Goal: Information Seeking & Learning: Learn about a topic

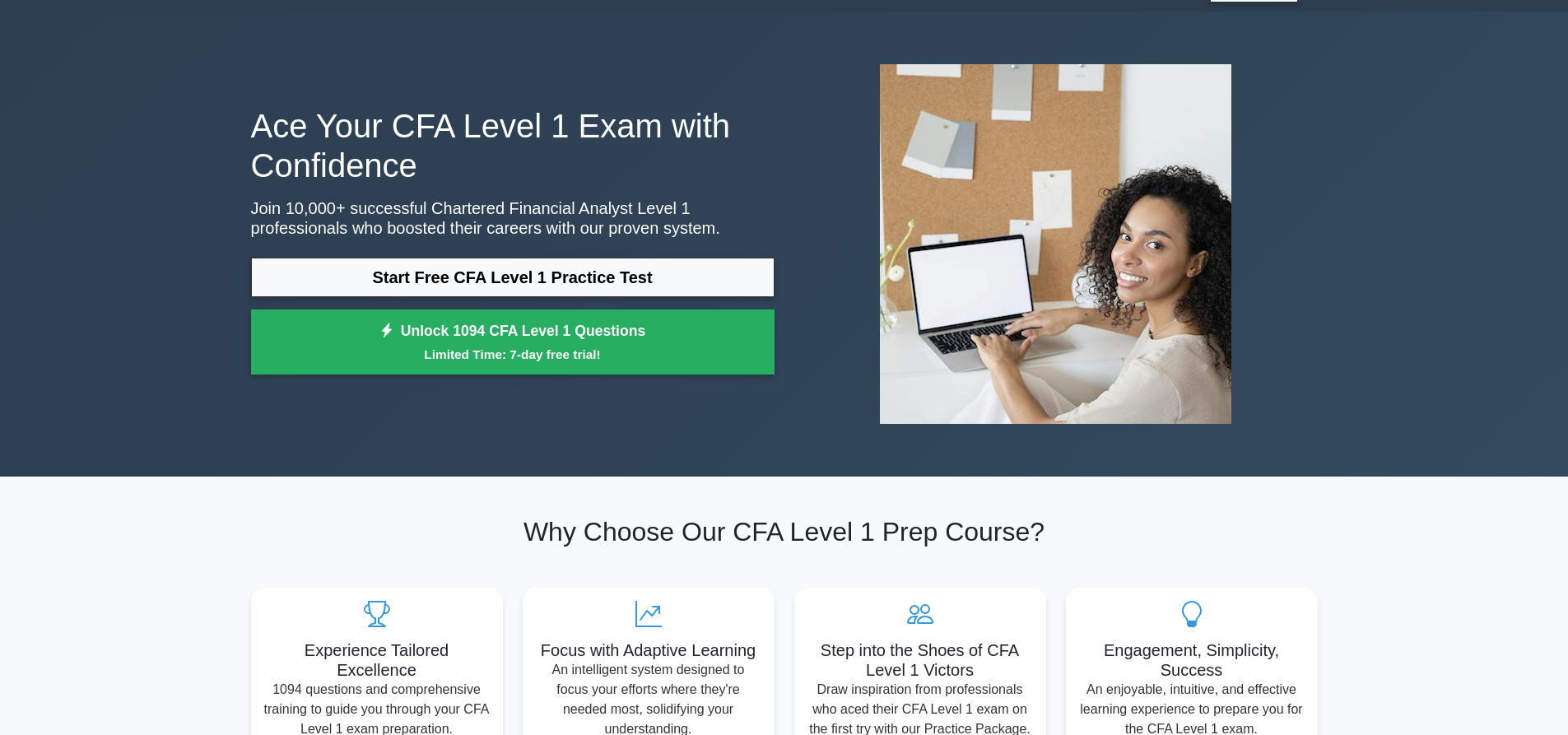
scroll to position [83, 0]
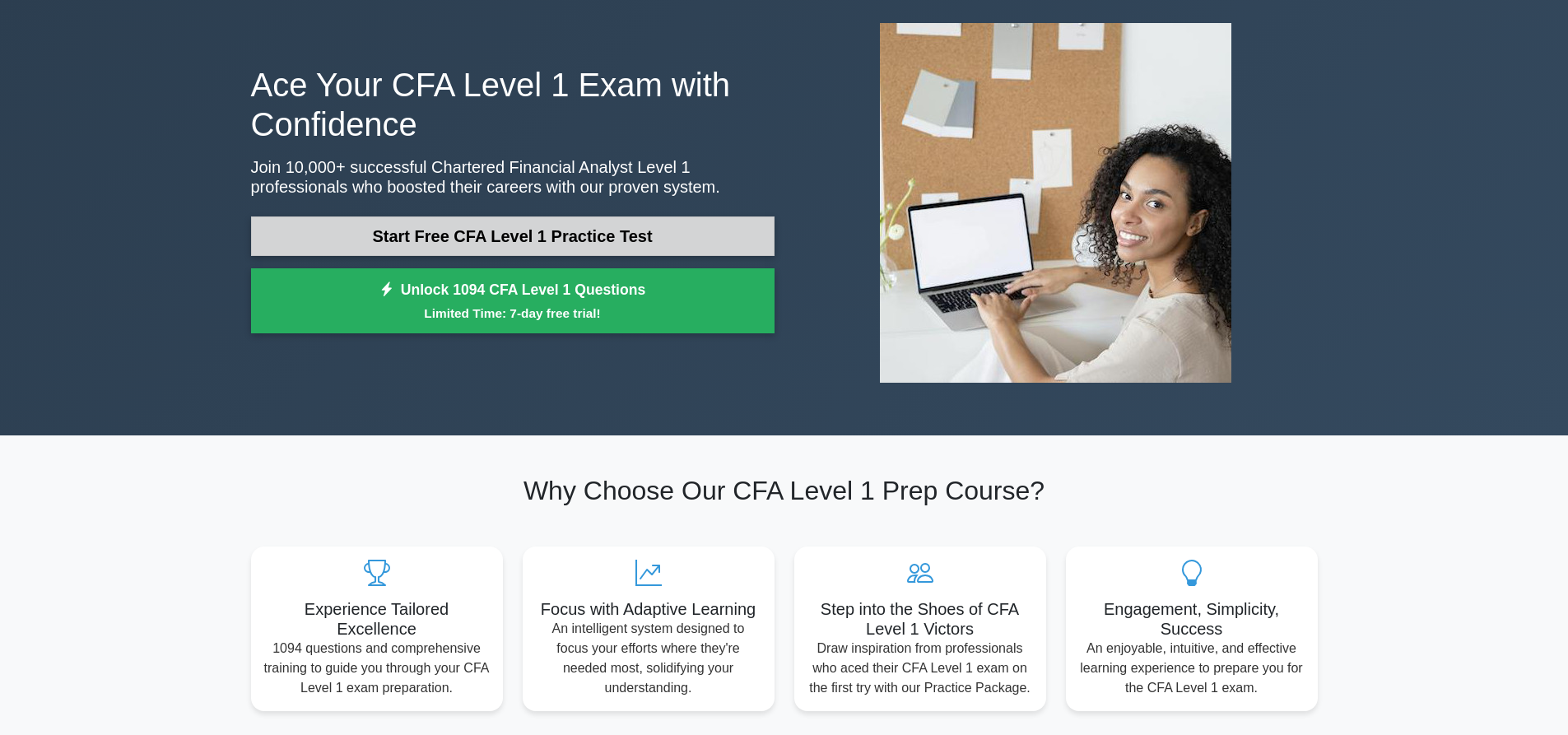
click at [683, 241] on link "Start Free CFA Level 1 Practice Test" at bounding box center [512, 236] width 524 height 39
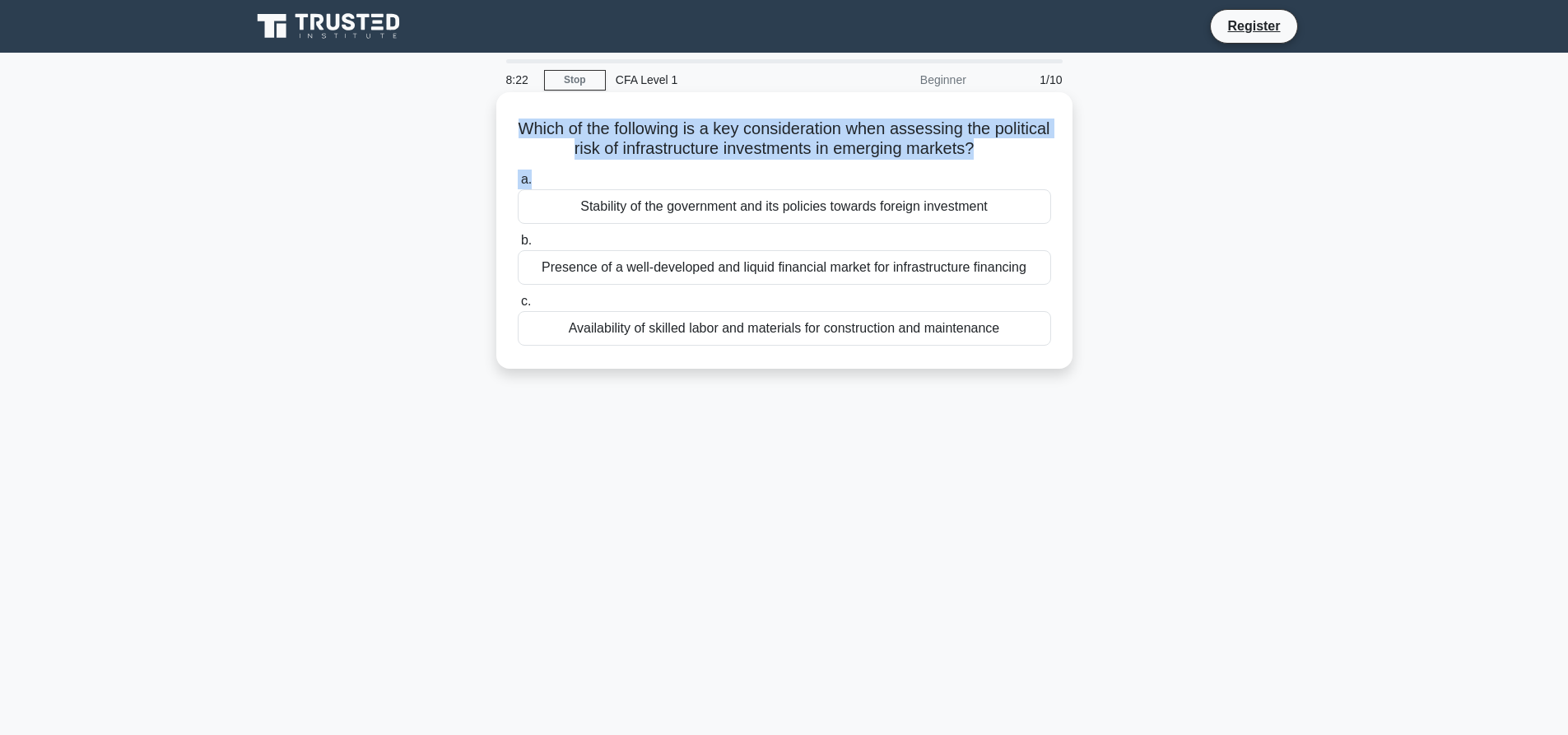
drag, startPoint x: 534, startPoint y: 131, endPoint x: 961, endPoint y: 169, distance: 428.7
click at [961, 169] on div "Which of the following is a key consideration when assessing the political risk…" at bounding box center [784, 230] width 563 height 263
click at [861, 169] on div "a. Stability of the government and its policies towards foreign investment b. P…" at bounding box center [784, 258] width 553 height 183
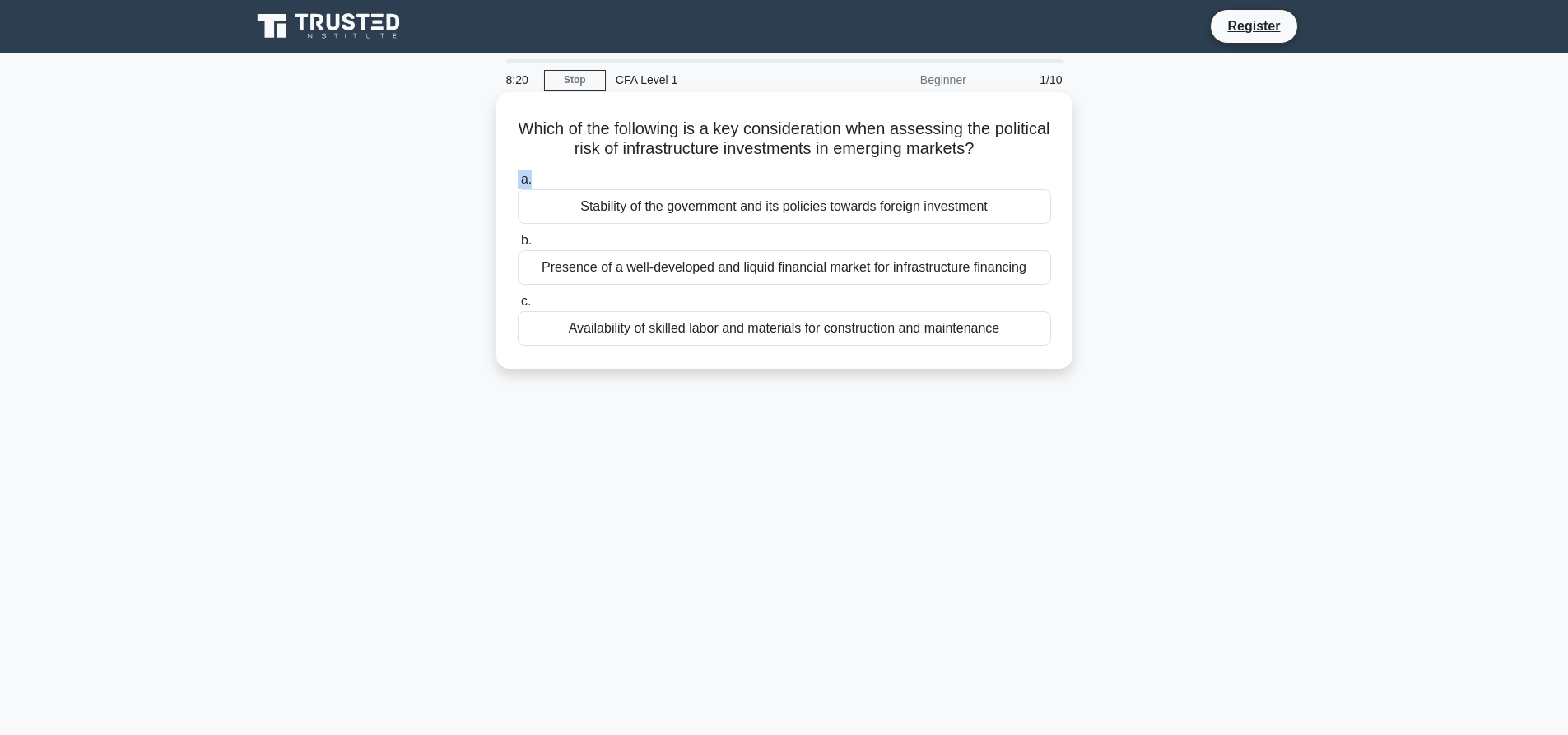
drag, startPoint x: 1020, startPoint y: 150, endPoint x: 677, endPoint y: 166, distance: 343.4
click at [677, 166] on div "Which of the following is a key consideration when assessing the political risk…" at bounding box center [784, 230] width 563 height 263
click at [670, 166] on div "Which of the following is a key consideration when assessing the political risk…" at bounding box center [784, 230] width 563 height 263
click at [665, 217] on div "Stability of the government and its policies towards foreign investment" at bounding box center [784, 206] width 533 height 35
click at [517, 185] on input "a. Stability of the government and its policies towards foreign investment" at bounding box center [517, 179] width 0 height 10
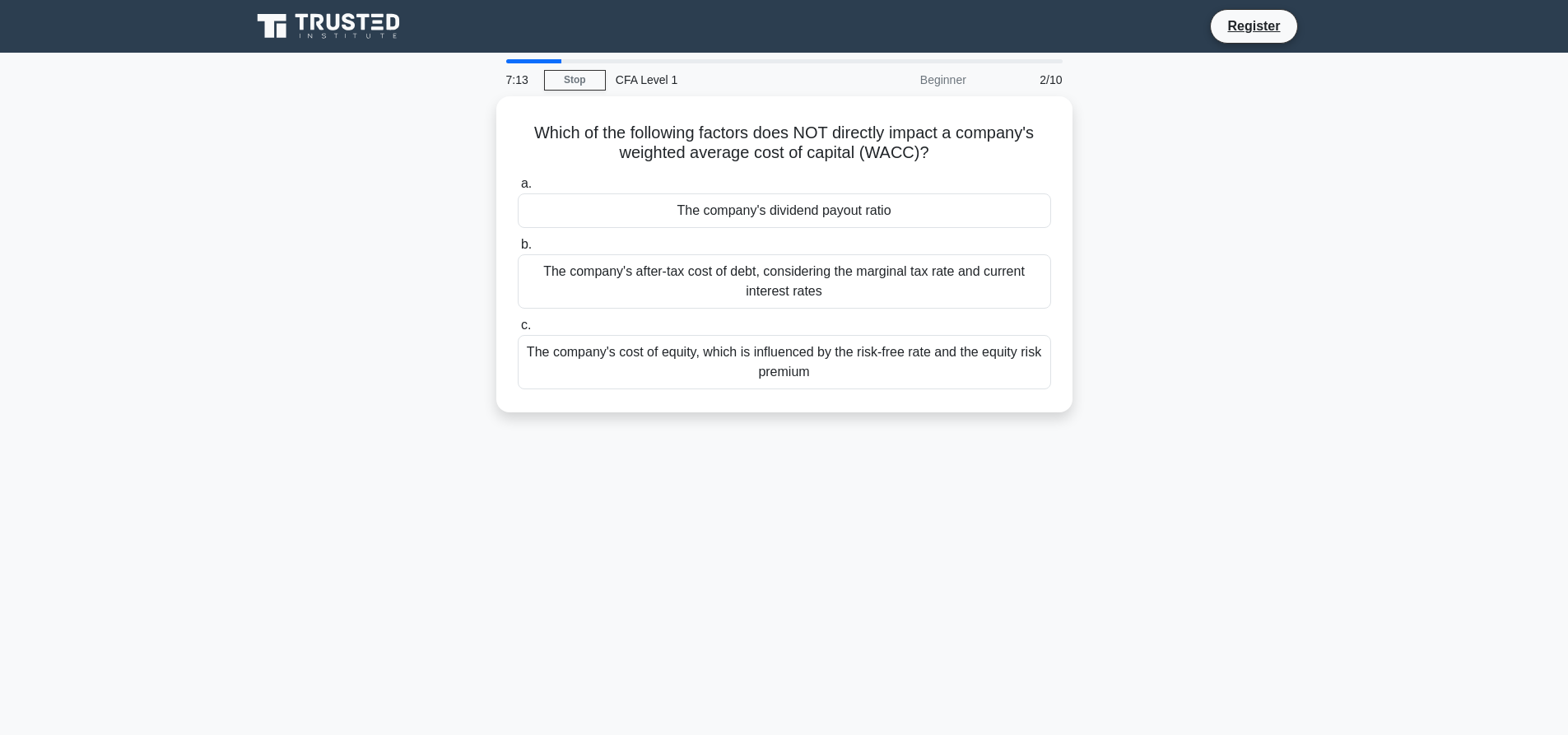
drag, startPoint x: 751, startPoint y: 150, endPoint x: 1197, endPoint y: 142, distance: 446.1
click at [1197, 142] on div "Which of the following factors does NOT directly impact a company's weighted av…" at bounding box center [784, 265] width 1086 height 336
click at [700, 280] on div "The company's after-tax cost of debt, considering the marginal tax rate and cur…" at bounding box center [784, 277] width 533 height 54
click at [517, 246] on input "b. The company's after-tax cost of debt, considering the marginal tax rate and …" at bounding box center [517, 240] width 0 height 10
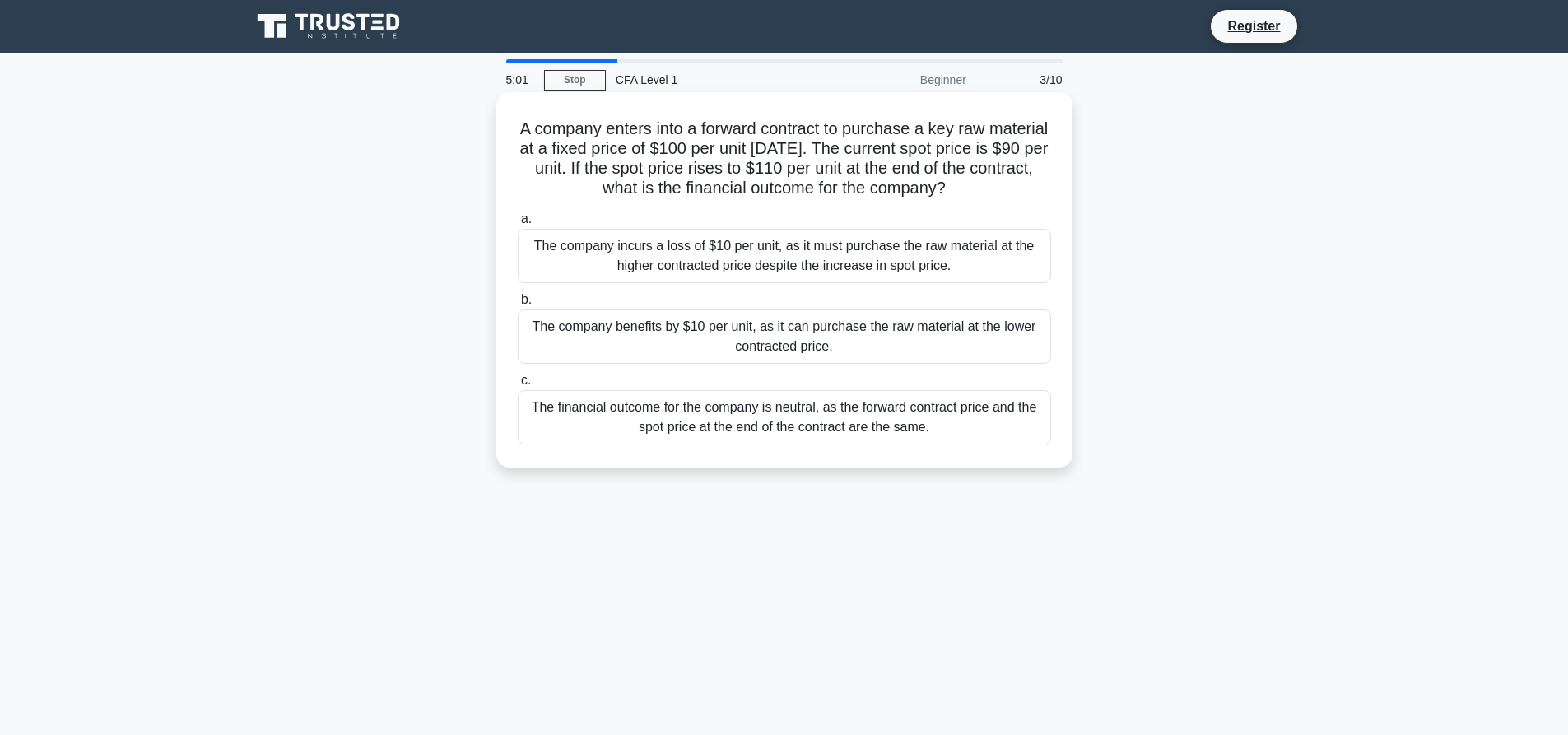
click at [693, 337] on div "The company benefits by $10 per unit, as it can purchase the raw material at th…" at bounding box center [784, 336] width 533 height 54
click at [517, 306] on input "b. The company benefits by $10 per unit, as it can purchase the raw material at…" at bounding box center [517, 300] width 0 height 10
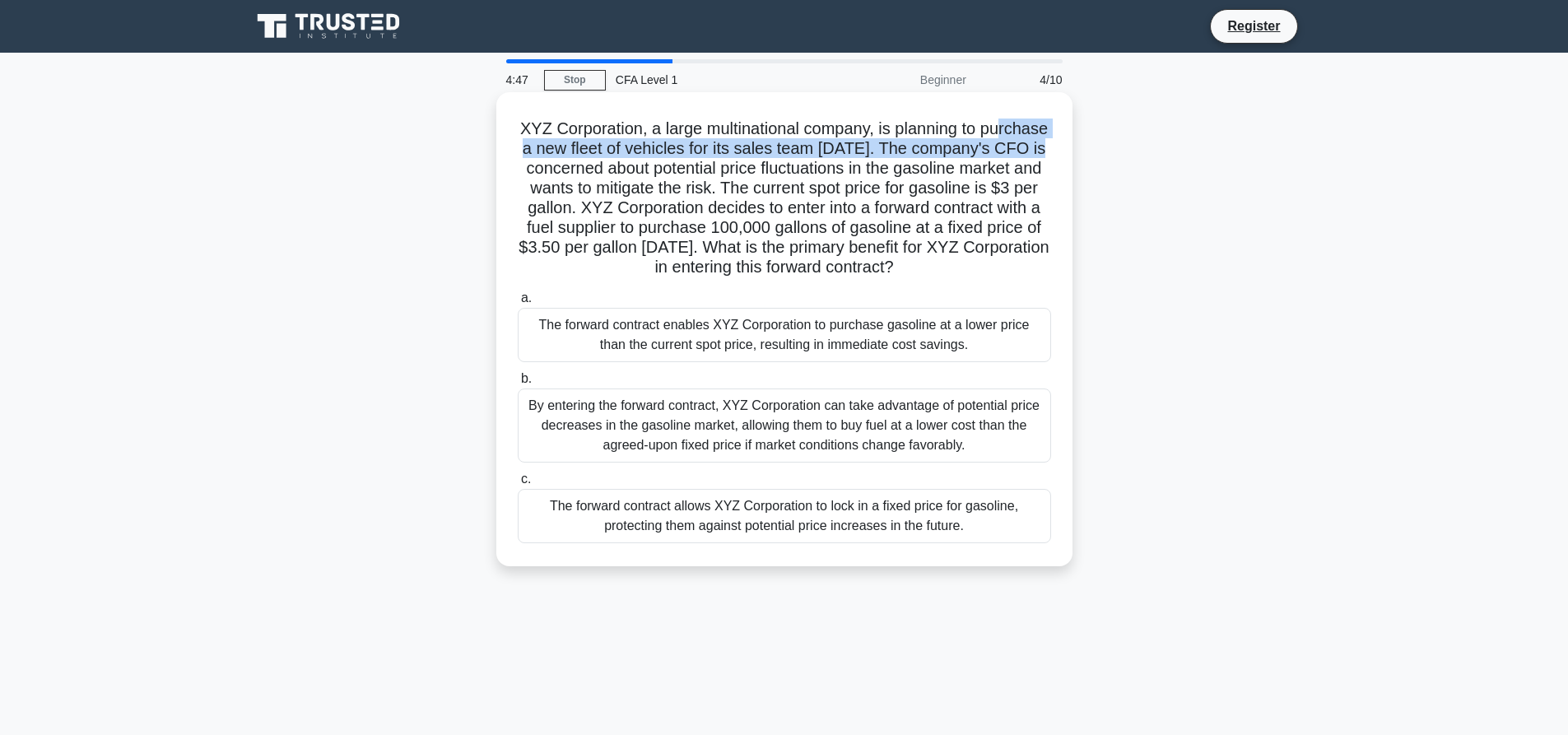
drag, startPoint x: 557, startPoint y: 158, endPoint x: 618, endPoint y: 167, distance: 61.7
click at [618, 167] on h5 "XYZ Corporation, a large multinational company, is planning to purchase a new f…" at bounding box center [785, 198] width 537 height 159
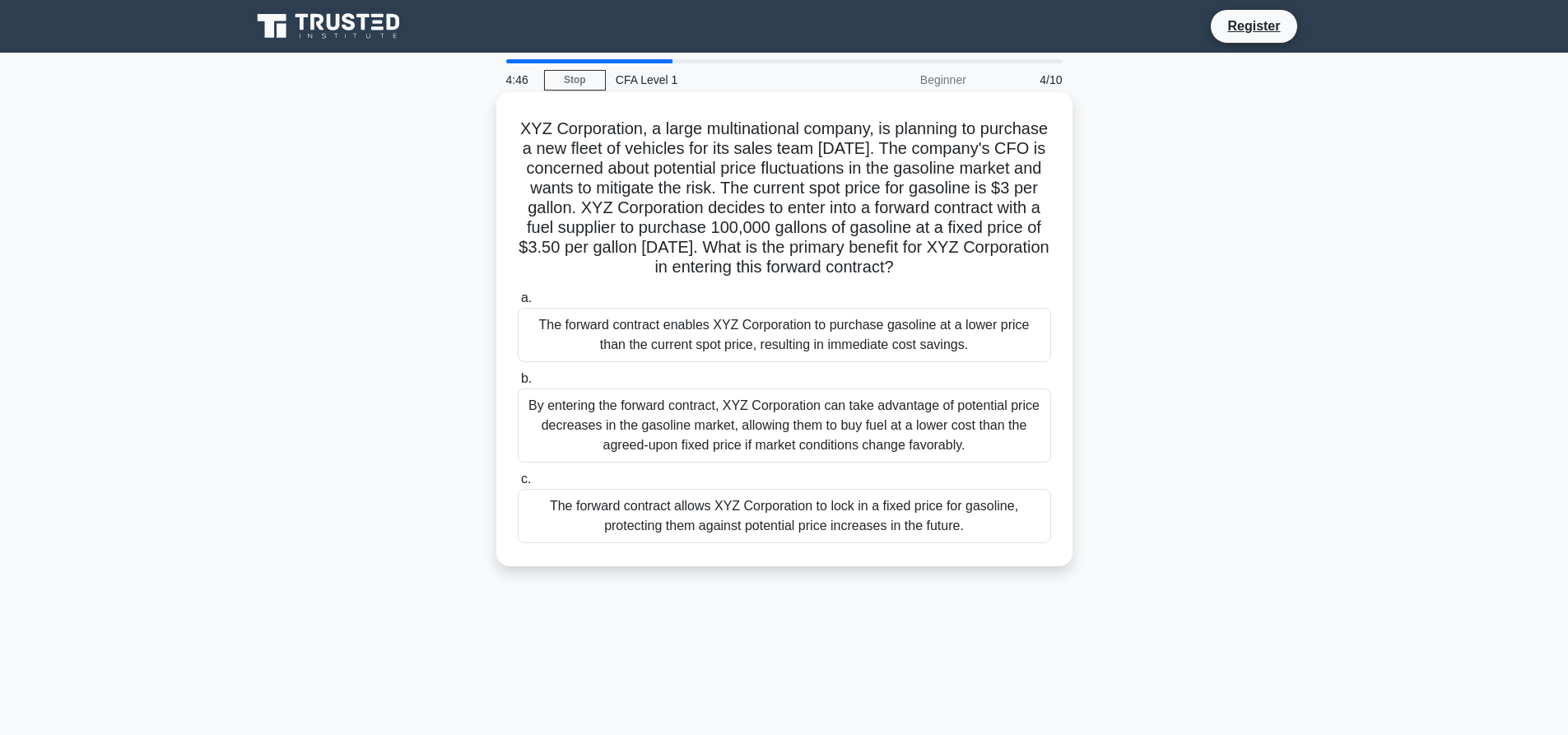
click at [712, 206] on h5 "XYZ Corporation, a large multinational company, is planning to purchase a new f…" at bounding box center [785, 198] width 537 height 159
click at [817, 537] on div "The forward contract allows XYZ Corporation to lock in a fixed price for gasoli…" at bounding box center [784, 516] width 533 height 54
click at [517, 485] on input "c. The forward contract allows XYZ Corporation to lock in a fixed price for gas…" at bounding box center [517, 479] width 0 height 10
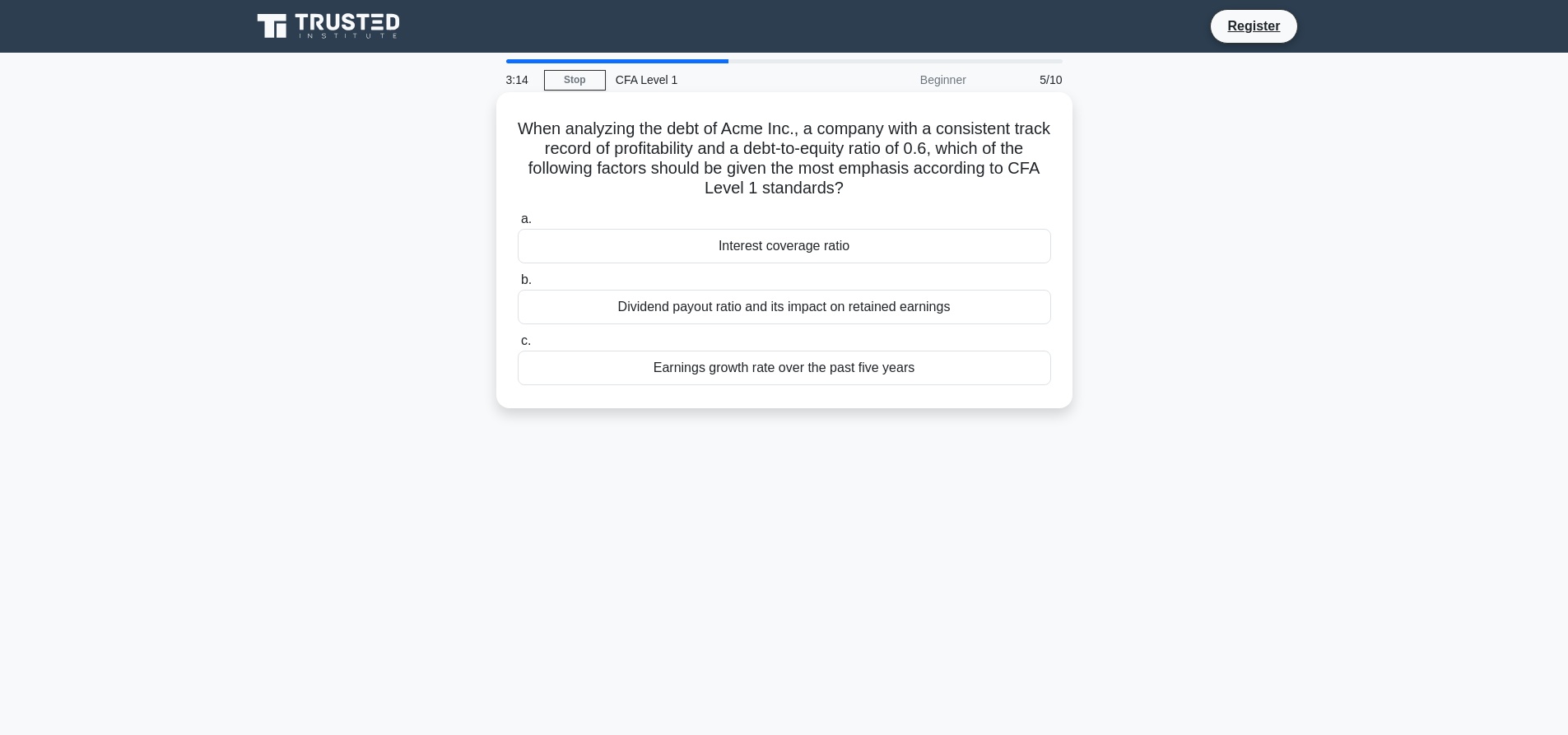
click at [658, 314] on div "Dividend payout ratio and its impact on retained earnings" at bounding box center [784, 307] width 533 height 35
click at [517, 286] on input "b. Dividend payout ratio and its impact on retained earnings" at bounding box center [517, 280] width 0 height 10
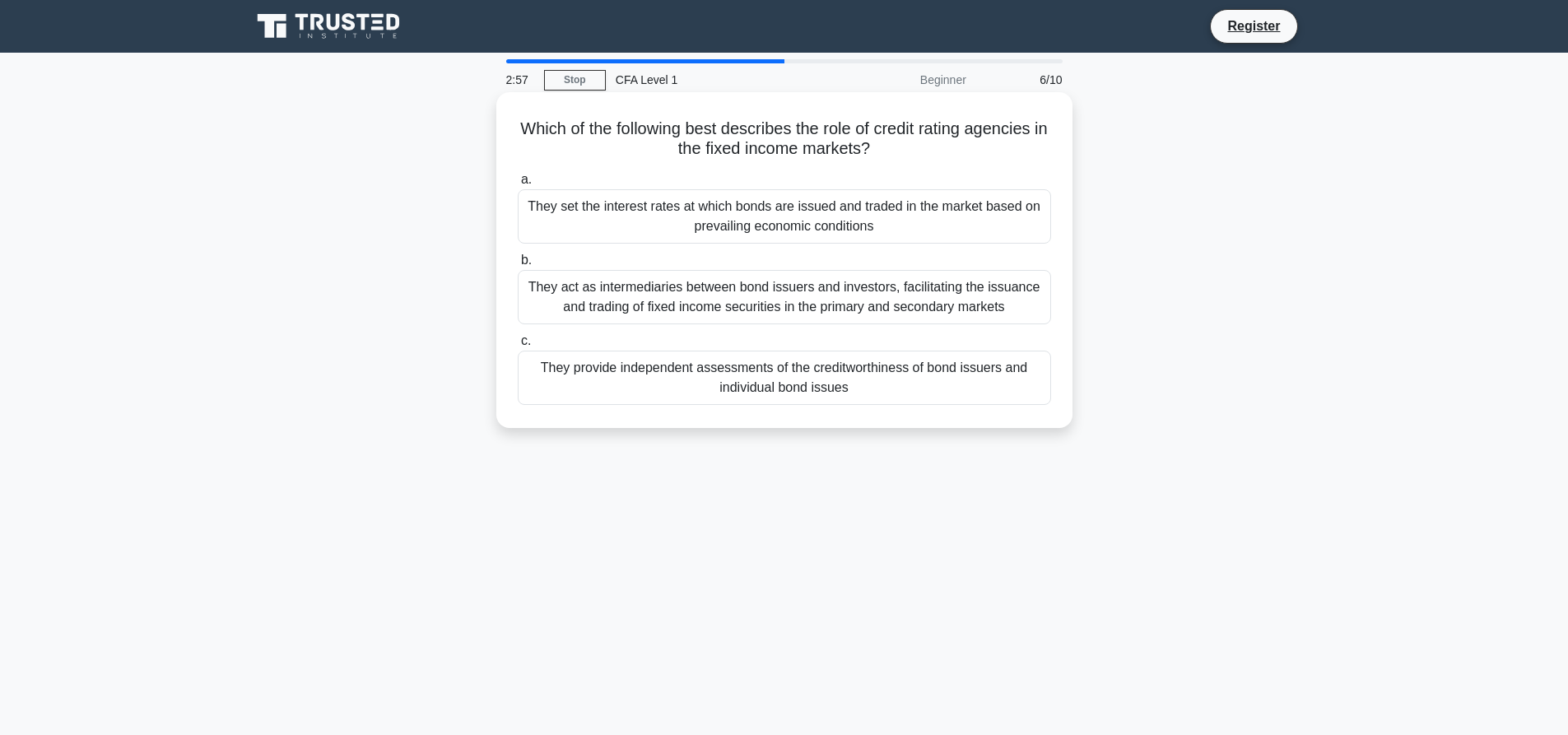
click at [612, 368] on div "They provide independent assessments of the creditworthiness of bond issuers an…" at bounding box center [784, 378] width 533 height 54
click at [517, 347] on input "c. They provide independent assessments of the creditworthiness of bond issuers…" at bounding box center [517, 341] width 0 height 10
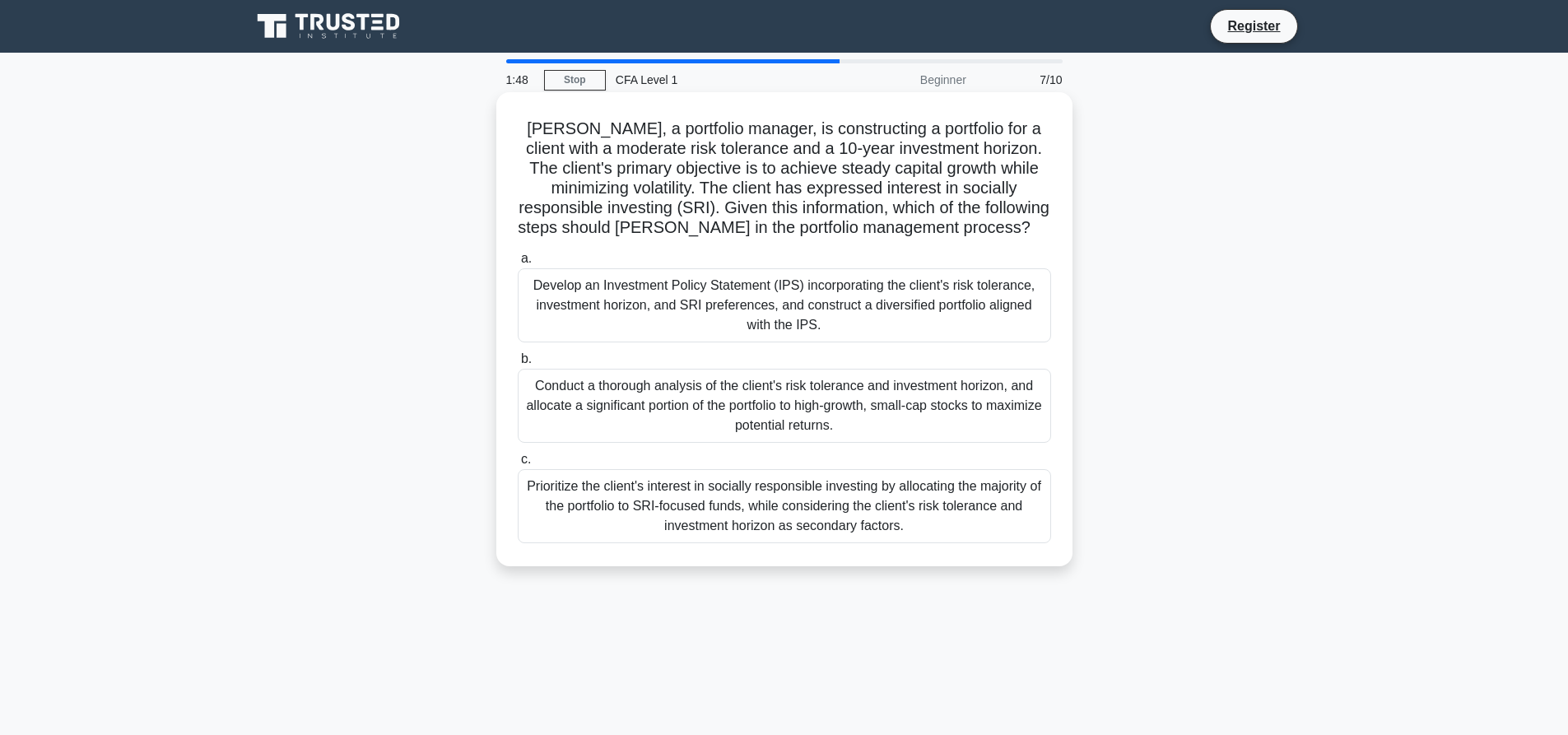
click at [845, 293] on div "Develop an Investment Policy Statement (IPS) incorporating the client's risk to…" at bounding box center [784, 305] width 533 height 74
click at [517, 264] on input "a. Develop an Investment Policy Statement (IPS) incorporating the client's risk…" at bounding box center [517, 259] width 0 height 10
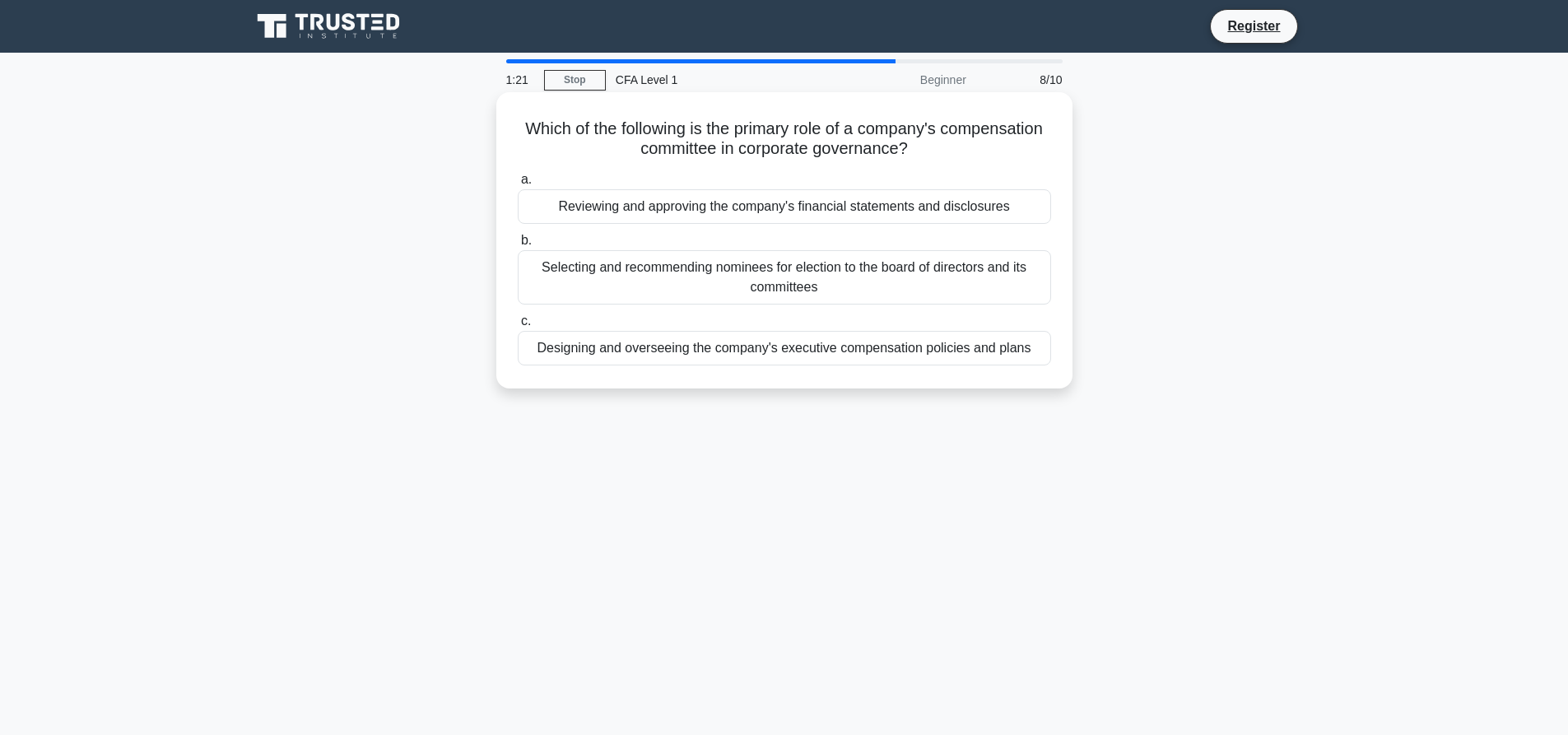
drag, startPoint x: 653, startPoint y: 352, endPoint x: 635, endPoint y: 345, distance: 19.3
click at [635, 345] on div "Designing and overseeing the company's executive compensation policies and plans" at bounding box center [784, 348] width 533 height 35
click at [517, 327] on input "c. Designing and overseeing the company's executive compensation policies and p…" at bounding box center [517, 321] width 0 height 10
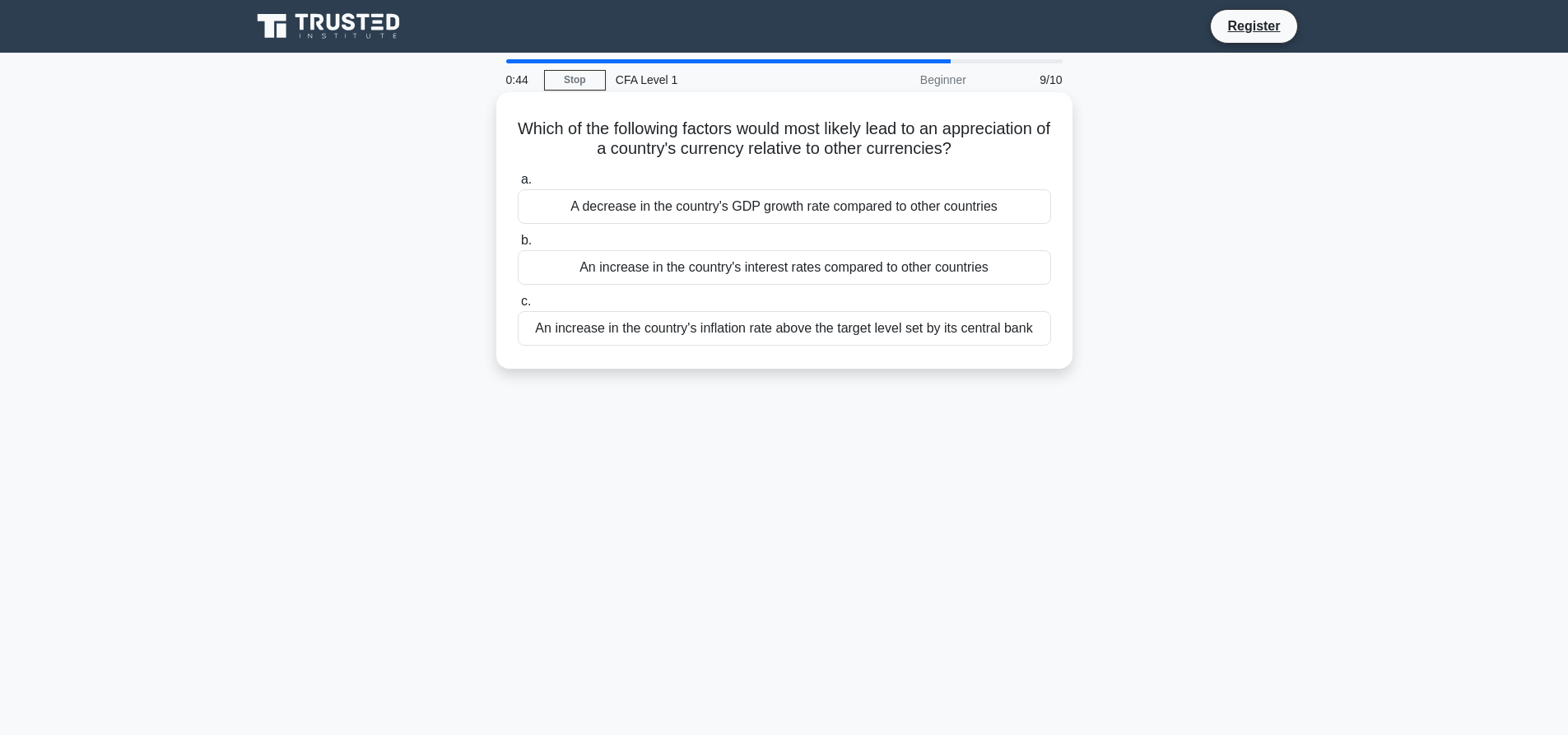
click at [659, 266] on div "An increase in the country's interest rates compared to other countries" at bounding box center [784, 267] width 533 height 35
click at [517, 246] on input "b. An increase in the country's interest rates compared to other countries" at bounding box center [517, 240] width 0 height 10
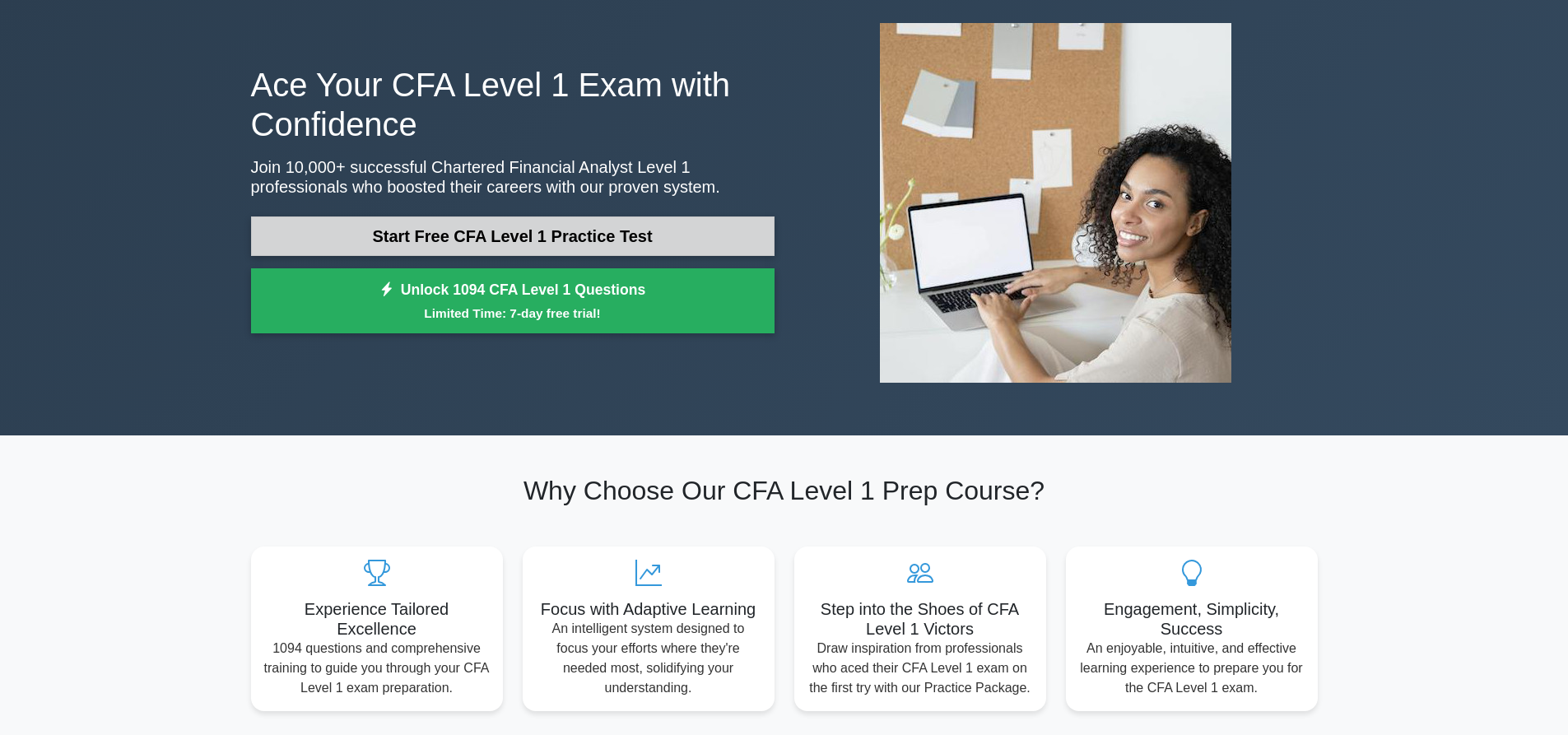
click at [598, 231] on link "Start Free CFA Level 1 Practice Test" at bounding box center [512, 236] width 524 height 39
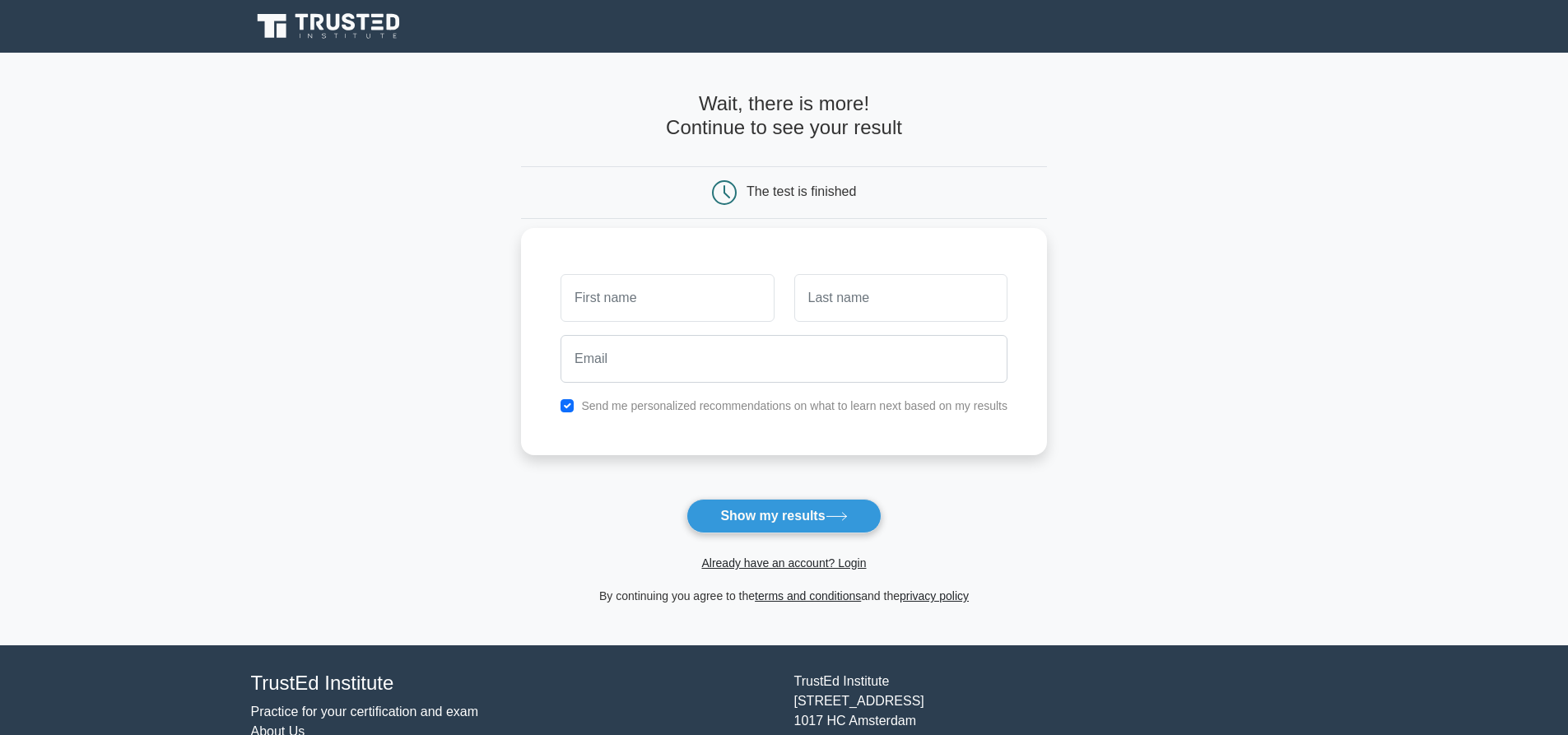
click at [652, 292] on input "text" at bounding box center [667, 298] width 213 height 48
type input "g"
type input "[PERSON_NAME]"
click at [805, 310] on input "text" at bounding box center [901, 298] width 213 height 48
type input "[PERSON_NAME]"
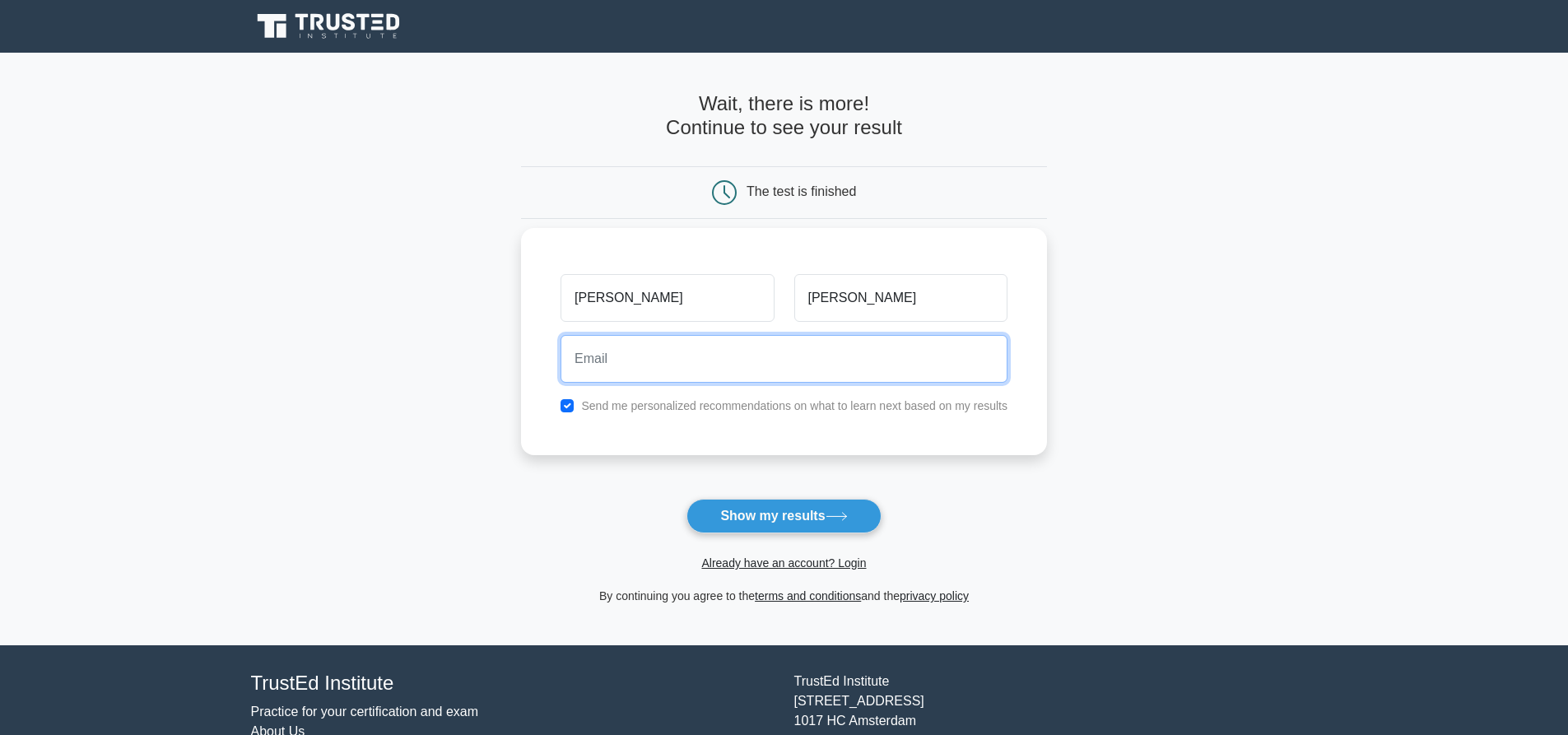
click at [756, 362] on input "email" at bounding box center [784, 359] width 447 height 48
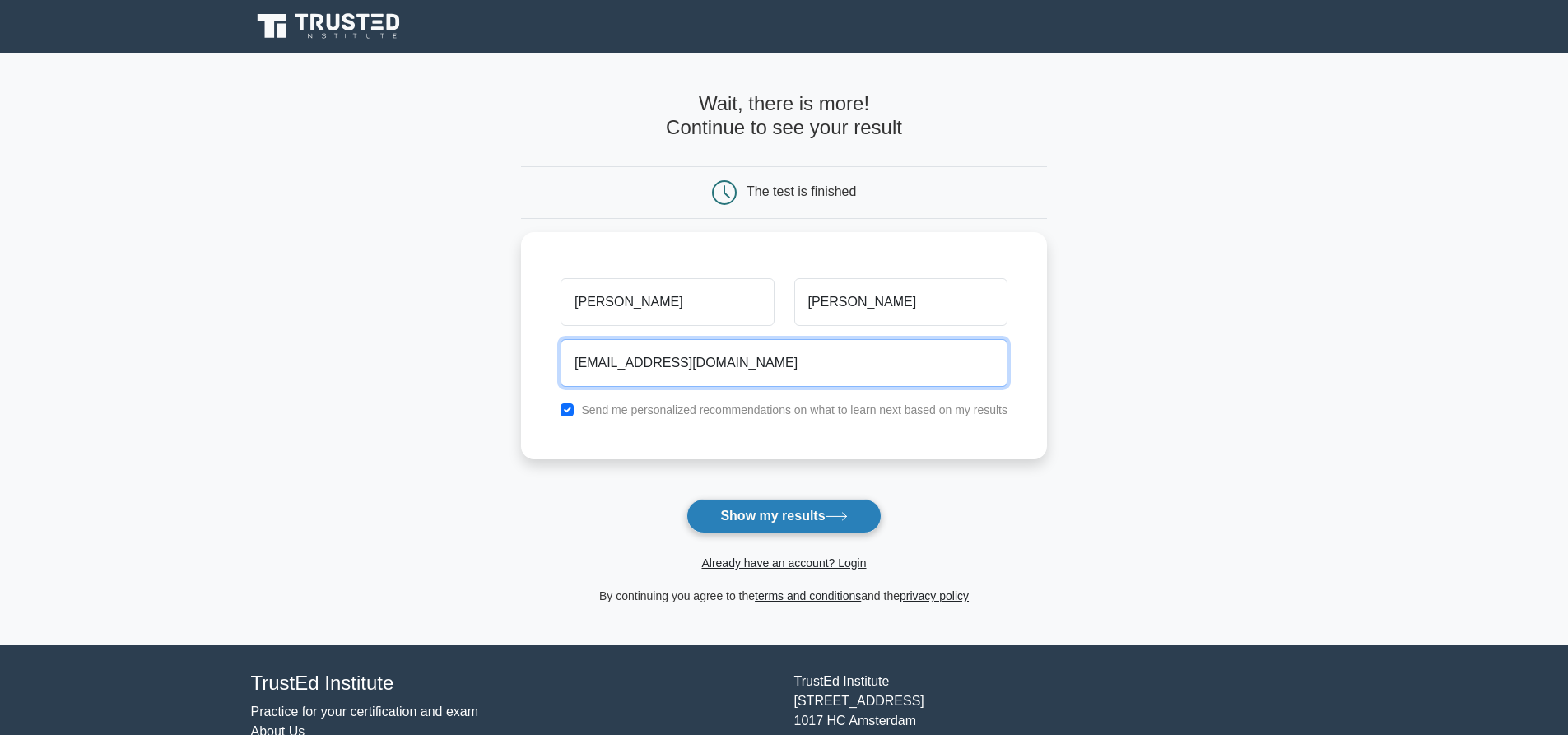
type input "gunwantjogdand37@gmail.com"
click at [797, 523] on button "Show my results" at bounding box center [783, 516] width 194 height 35
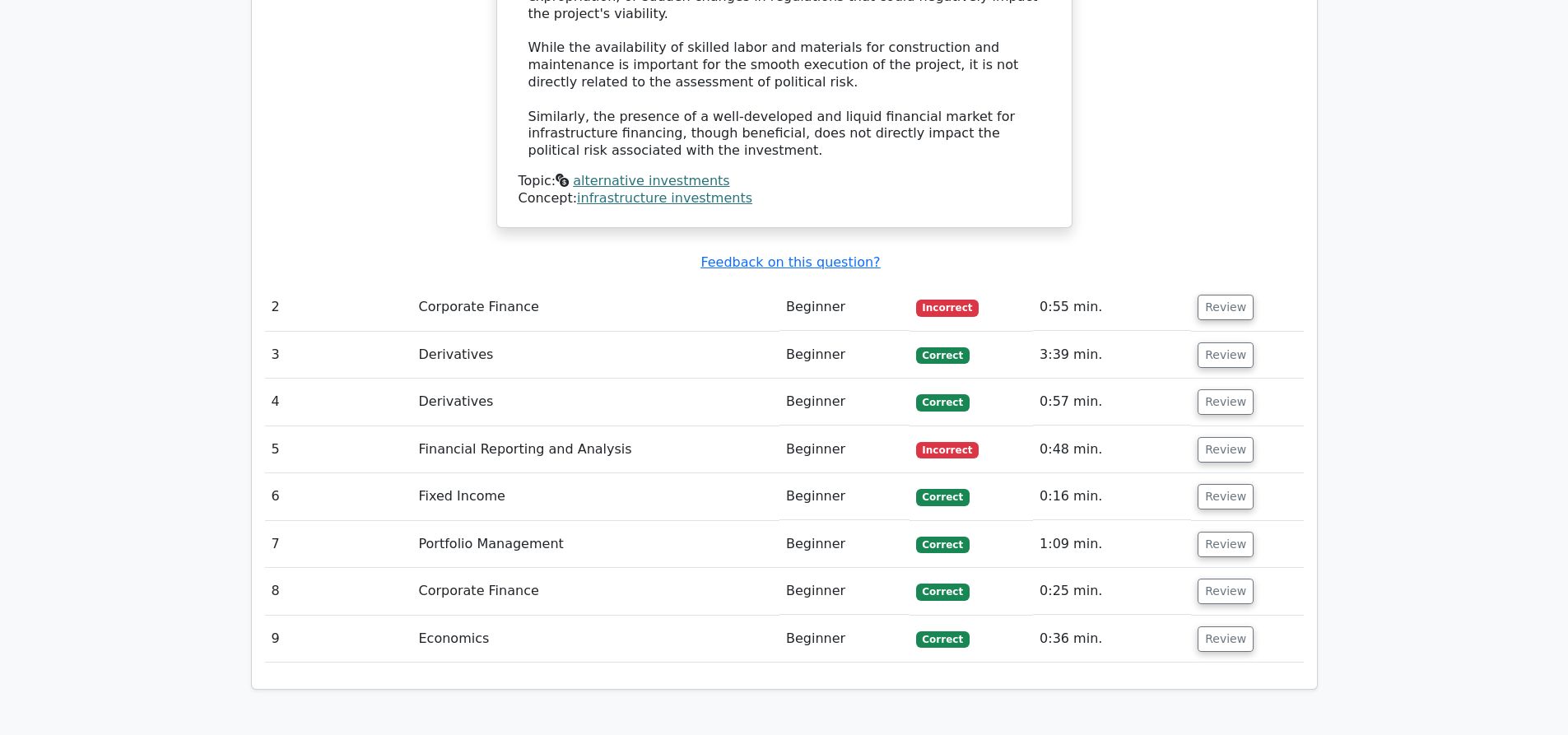
scroll to position [1942, 0]
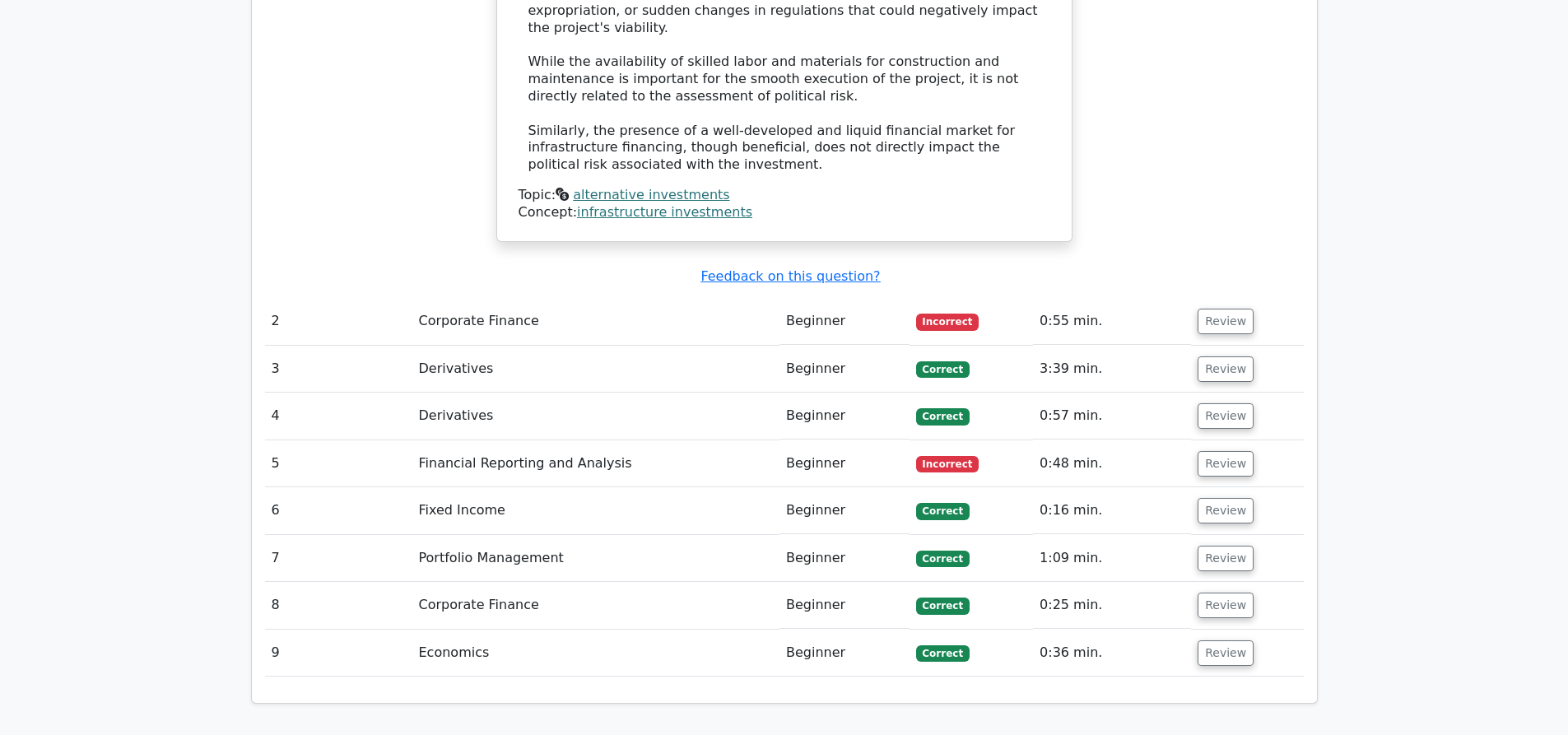
click at [533, 298] on td "Corporate Finance" at bounding box center [596, 321] width 368 height 47
click at [518, 298] on td "Corporate Finance" at bounding box center [596, 321] width 368 height 47
click at [1214, 308] on button "Review" at bounding box center [1226, 320] width 56 height 25
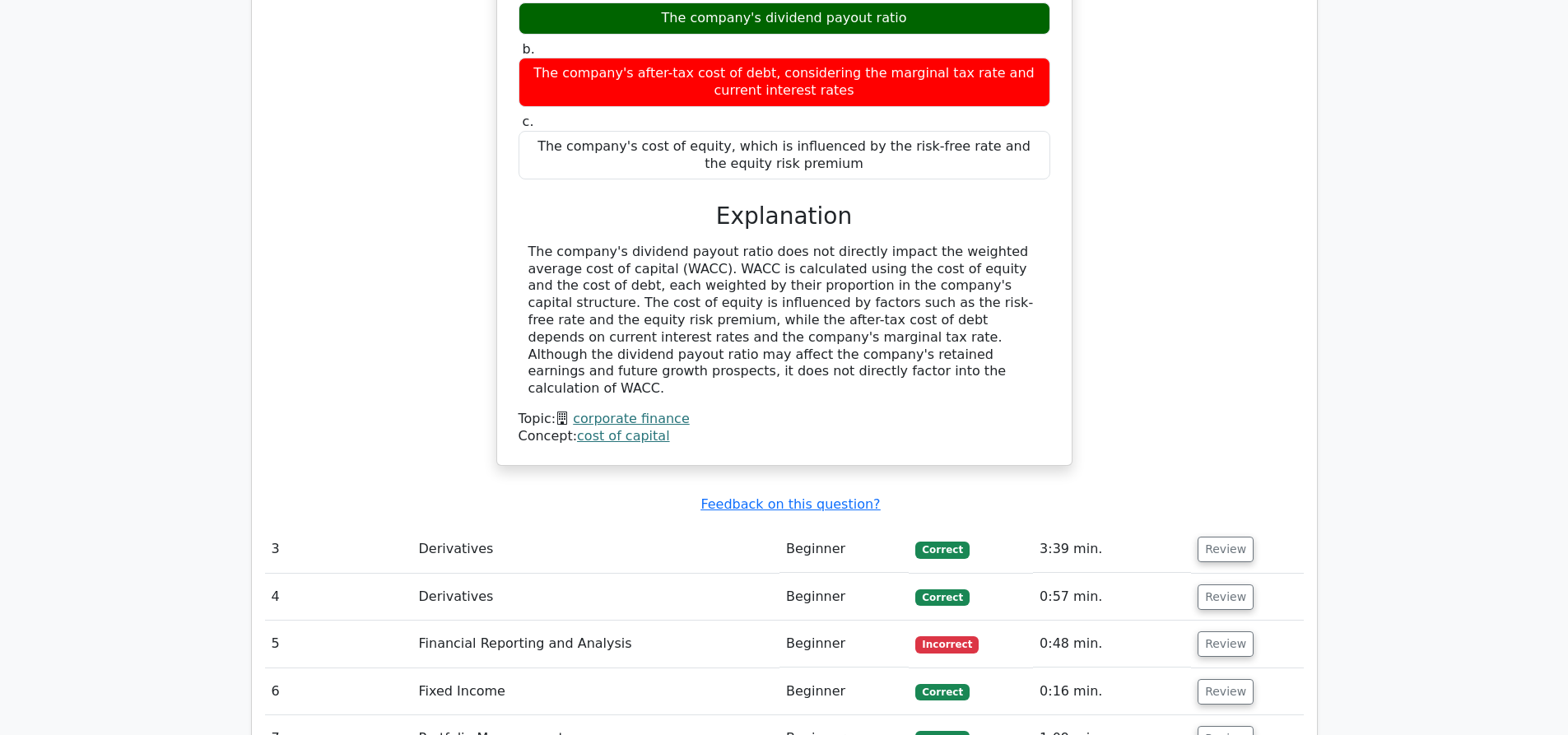
scroll to position [2436, 0]
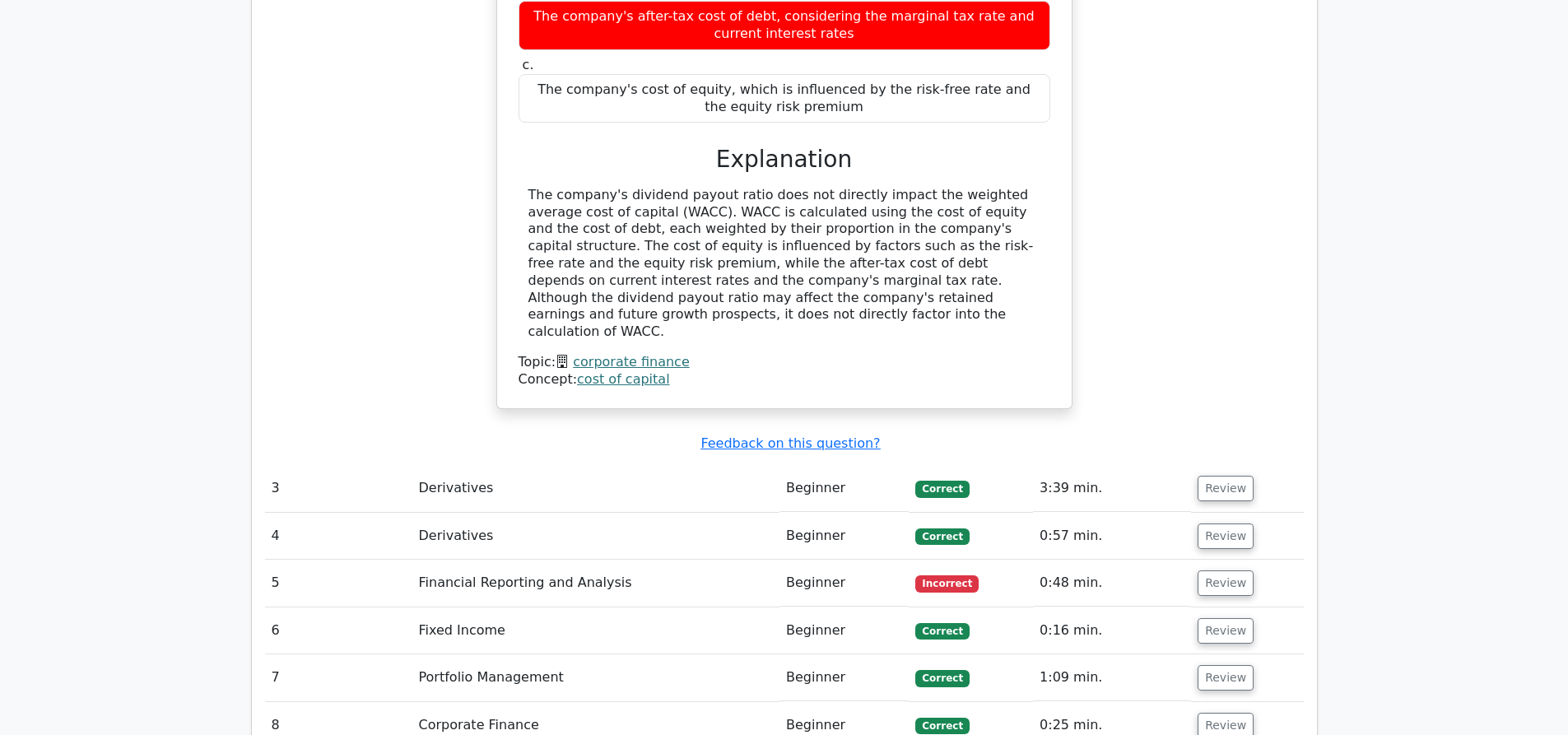
click at [943, 576] on span "Incorrect" at bounding box center [947, 583] width 64 height 17
click at [1226, 570] on button "Review" at bounding box center [1226, 583] width 56 height 25
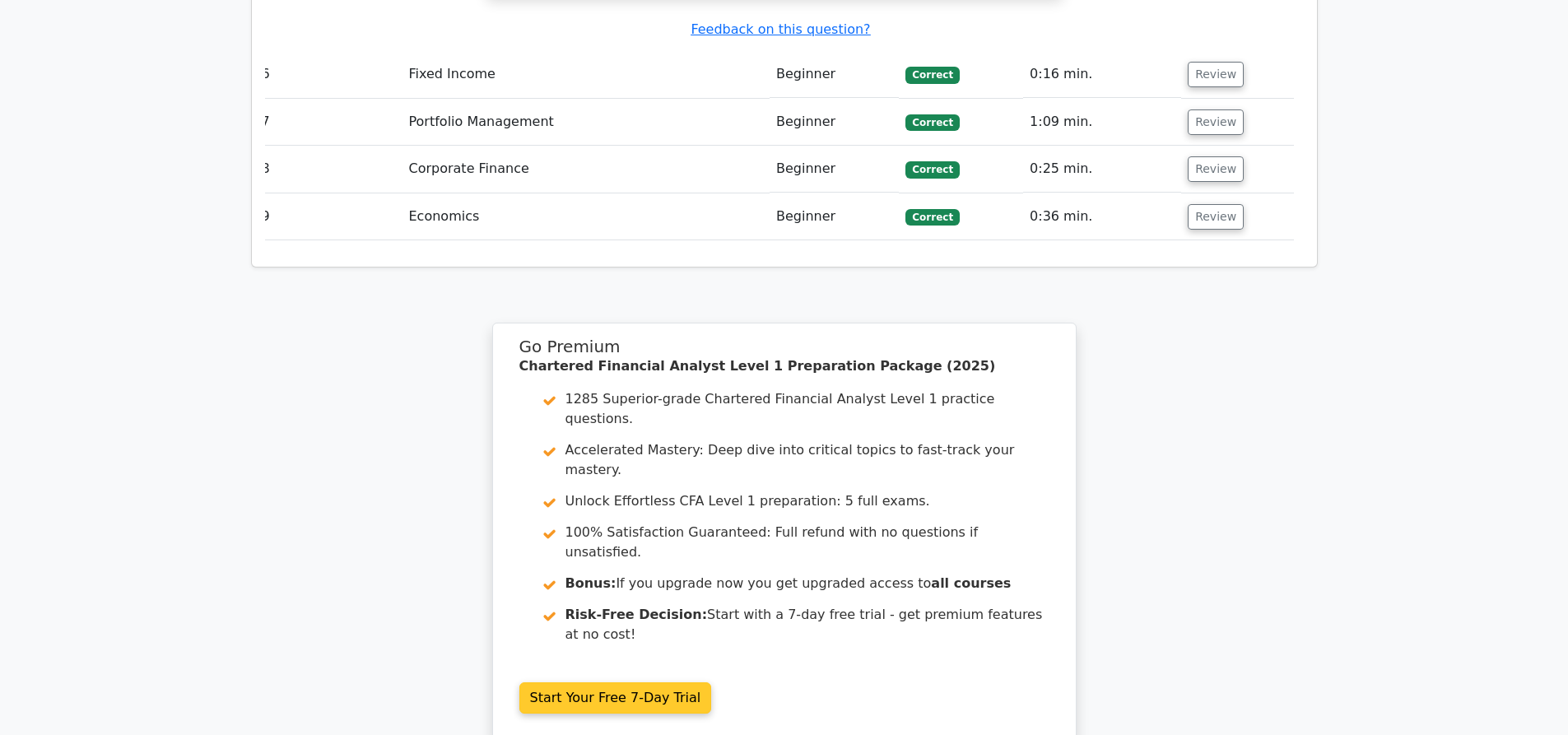
scroll to position [3822, 0]
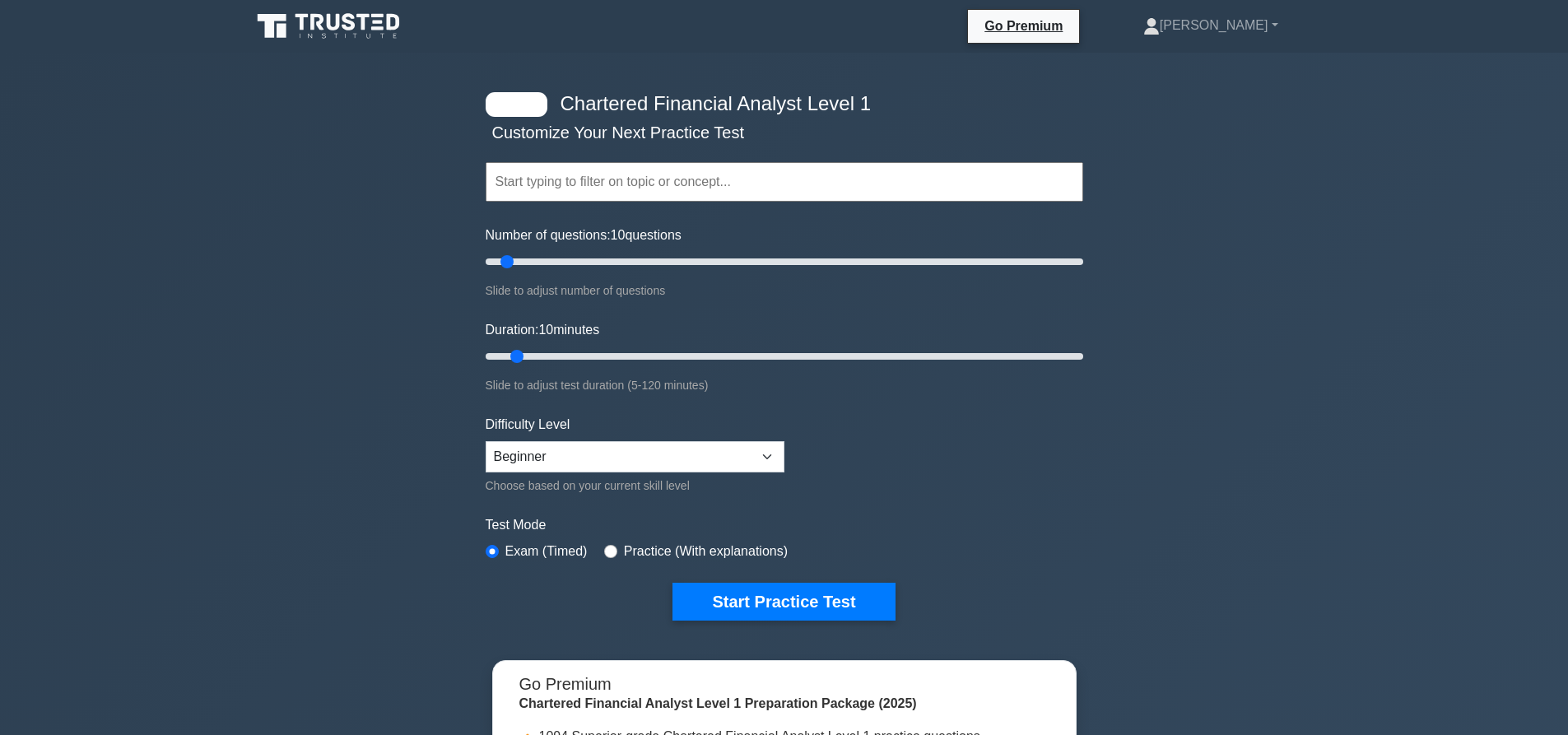
click at [535, 197] on input "text" at bounding box center [785, 181] width 598 height 39
type input "10"
click at [504, 272] on input "Number of questions: 10 questions" at bounding box center [785, 261] width 598 height 20
click at [600, 454] on select "Beginner Intermediate Expert" at bounding box center [635, 457] width 299 height 31
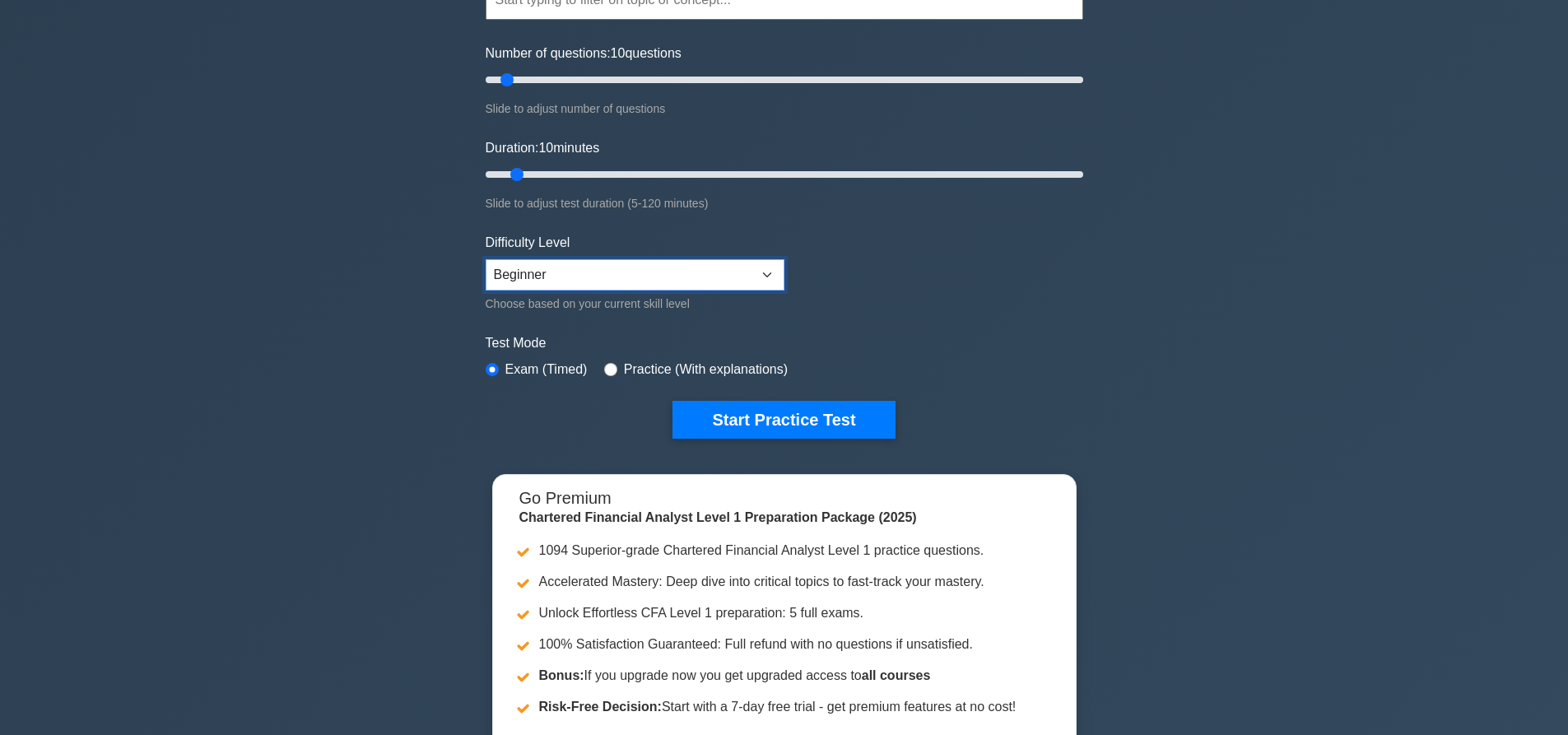
scroll to position [165, 0]
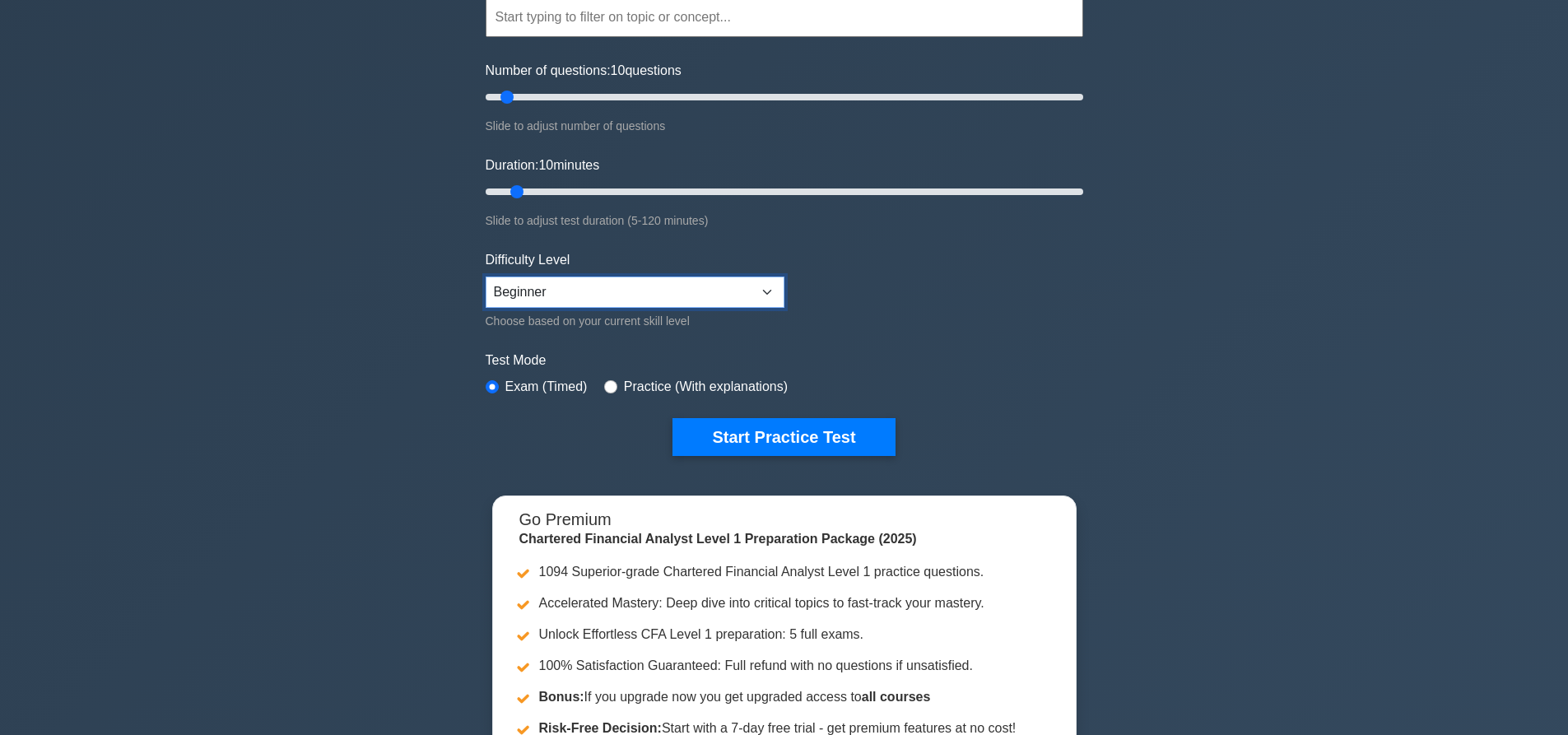
click at [755, 300] on select "Beginner Intermediate Expert" at bounding box center [635, 293] width 299 height 31
select select "intermediate"
click at [486, 277] on select "Beginner Intermediate Expert" at bounding box center [635, 293] width 299 height 31
click at [764, 445] on button "Start Practice Test" at bounding box center [783, 436] width 222 height 37
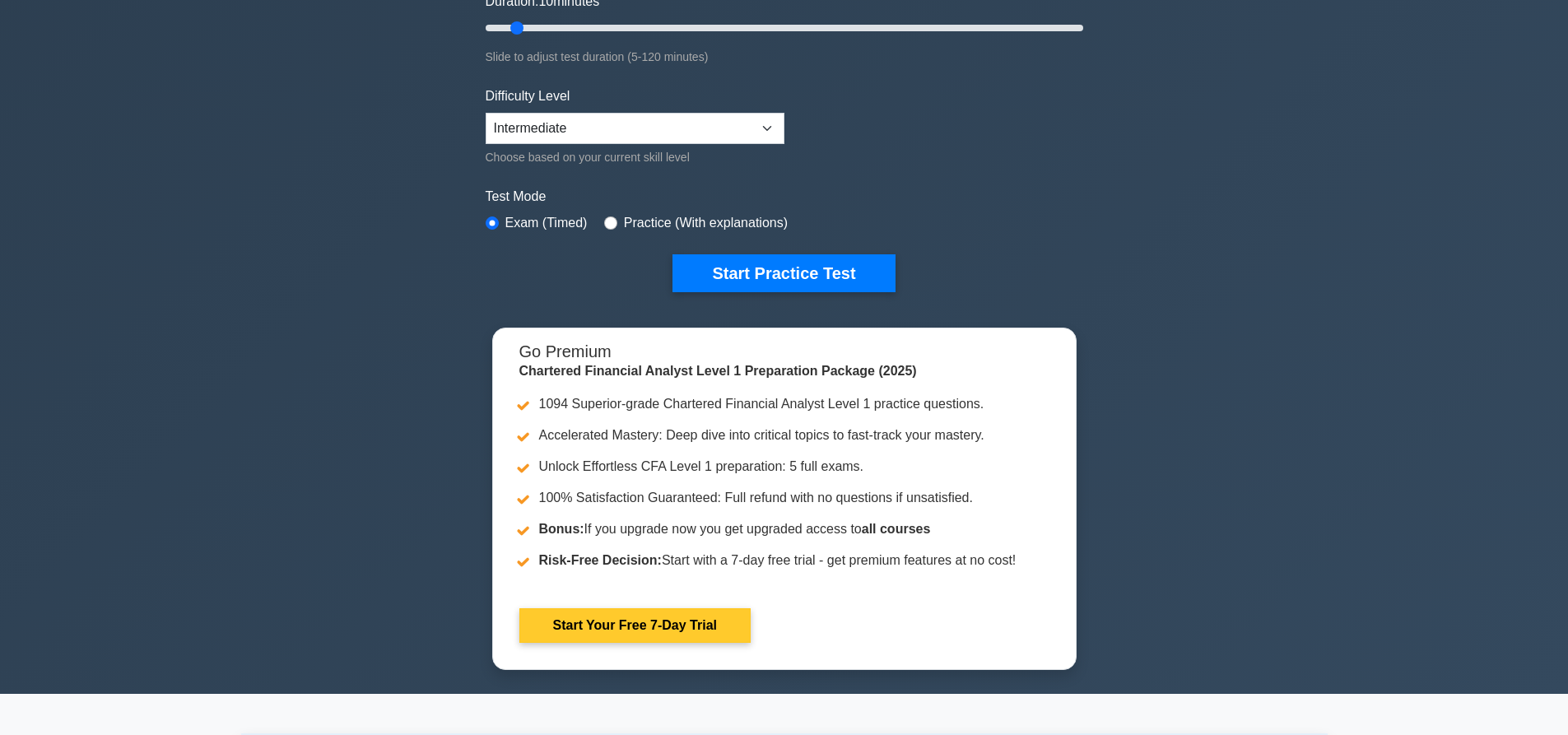
scroll to position [329, 0]
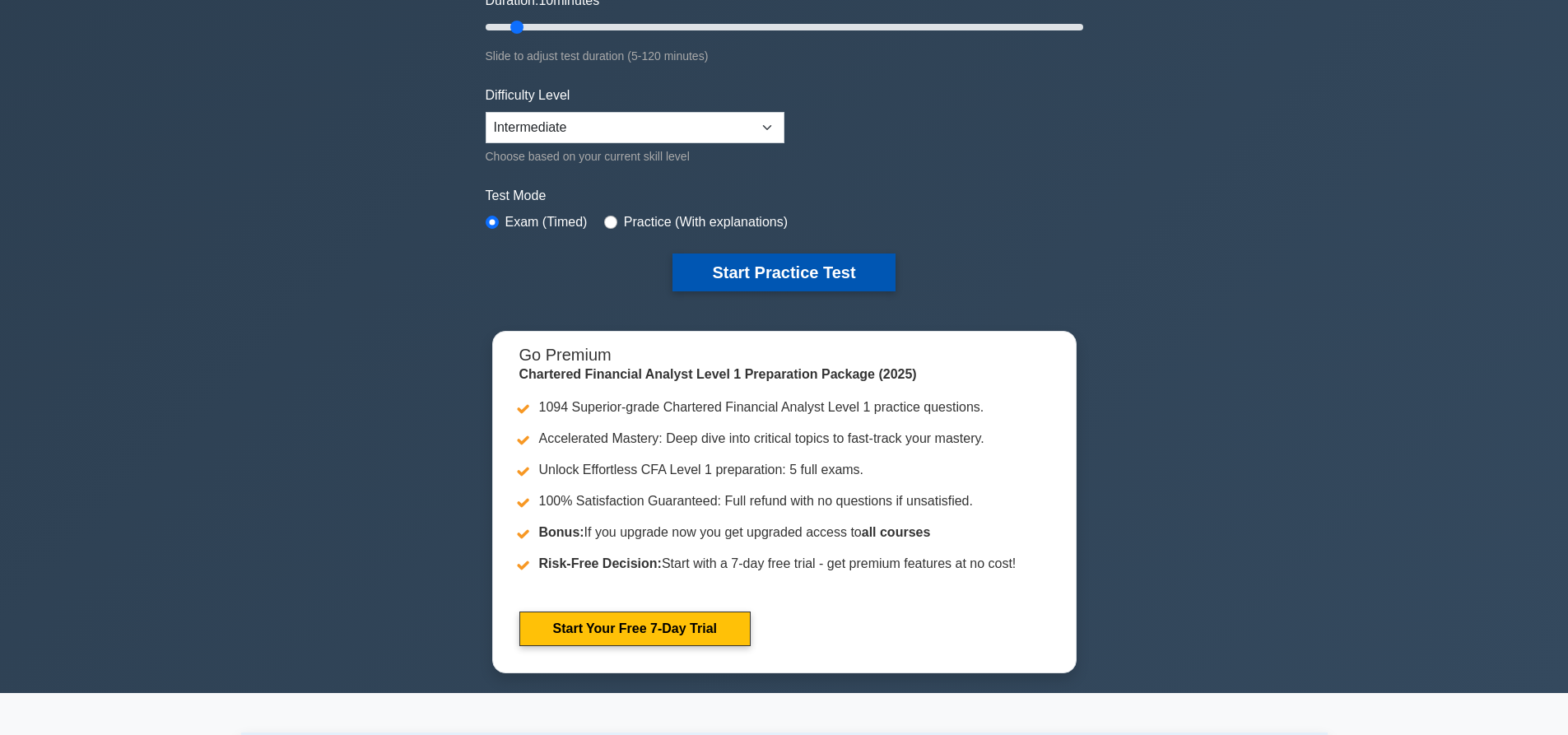
click at [731, 260] on button "Start Practice Test" at bounding box center [783, 272] width 222 height 37
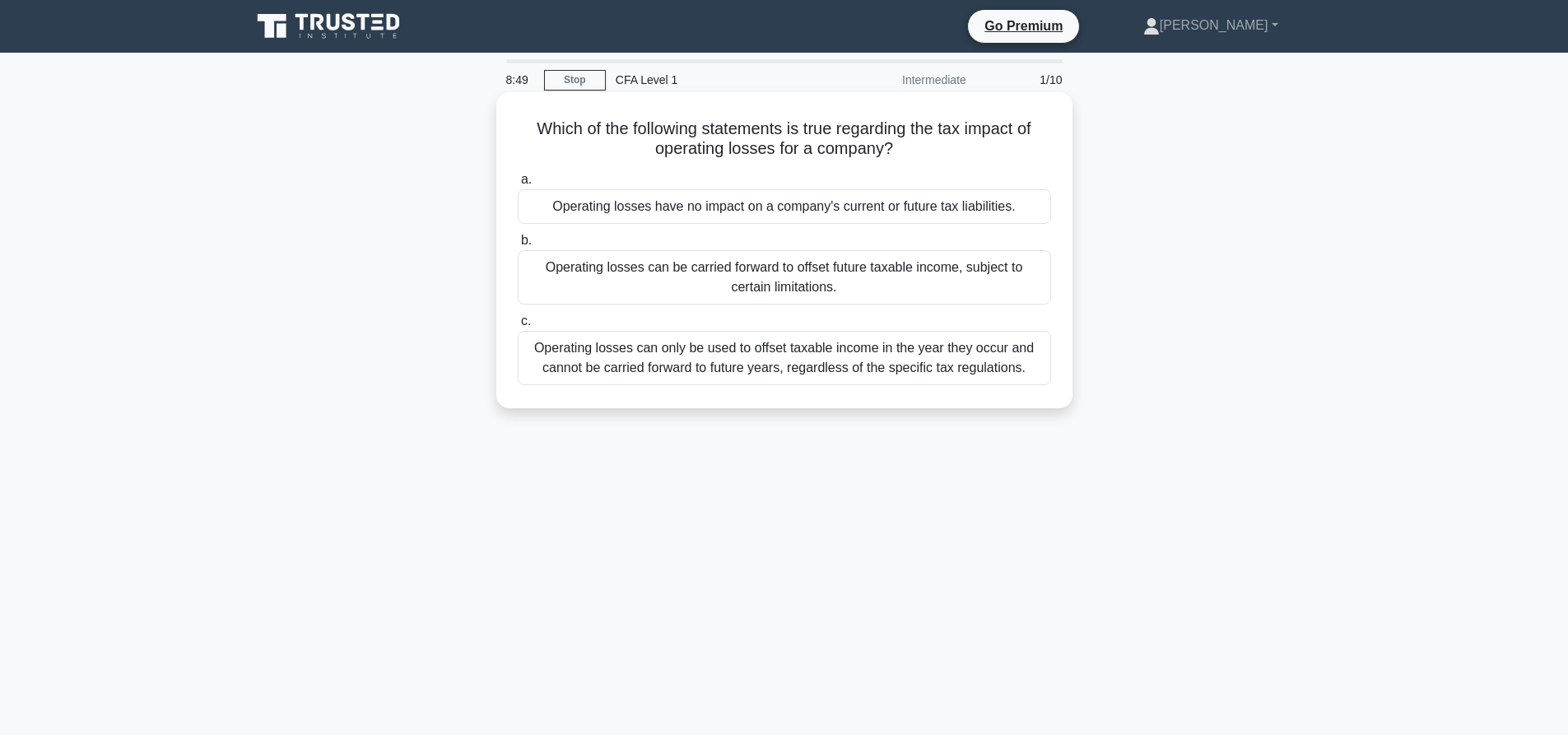
click at [738, 219] on div "Operating losses have no impact on a company's current or future tax liabilitie…" at bounding box center [784, 206] width 533 height 35
click at [517, 185] on input "a. Operating losses have no impact on a company's current or future tax liabili…" at bounding box center [517, 179] width 0 height 10
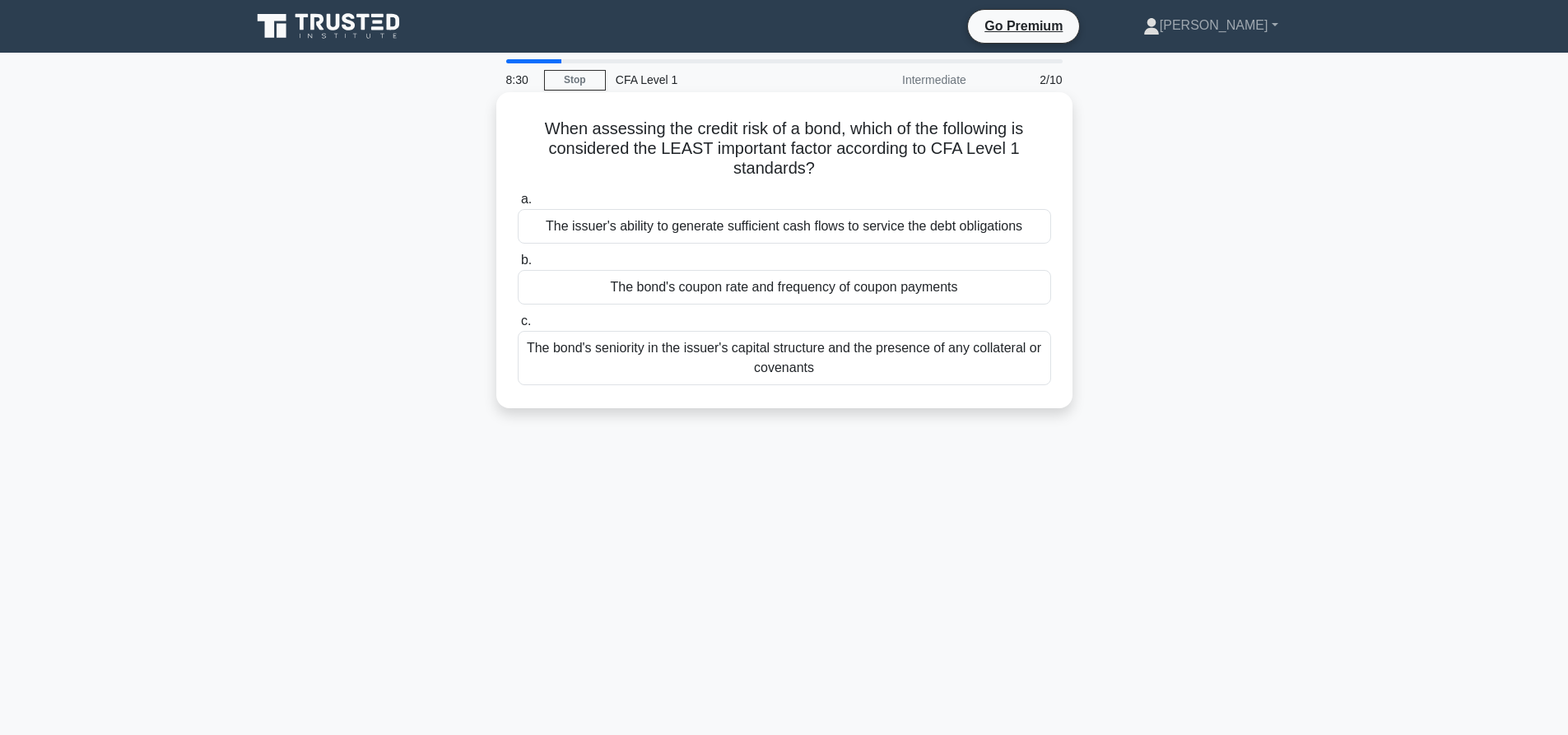
click at [890, 287] on div "The bond's coupon rate and frequency of coupon payments" at bounding box center [784, 287] width 533 height 35
click at [517, 266] on input "b. The bond's coupon rate and frequency of coupon payments" at bounding box center [517, 260] width 0 height 10
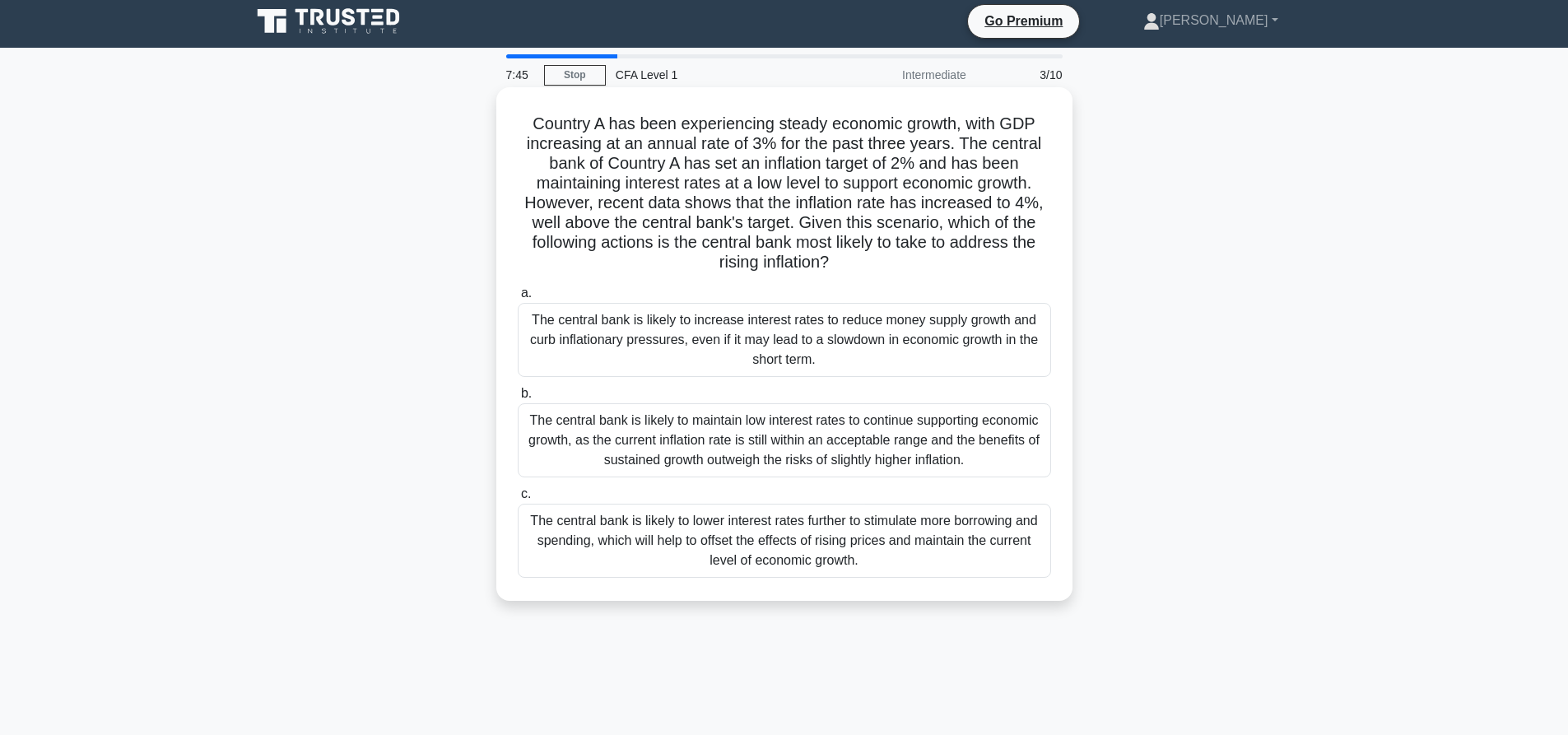
scroll to position [83, 0]
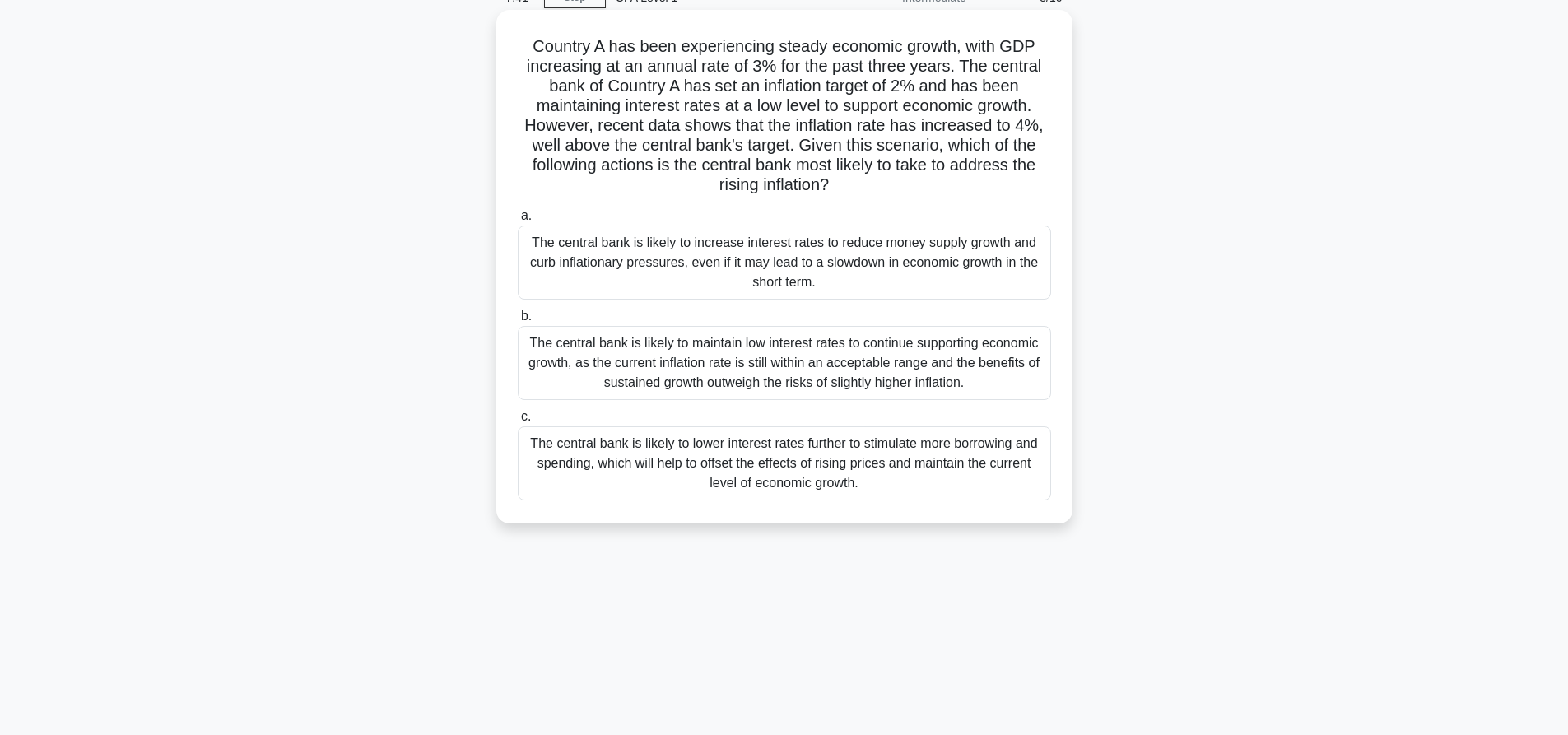
drag, startPoint x: 544, startPoint y: 233, endPoint x: 744, endPoint y: 277, distance: 204.8
click at [744, 277] on div "The central bank is likely to increase interest rates to reduce money supply gr…" at bounding box center [784, 262] width 533 height 74
click at [850, 255] on div "The central bank is likely to increase interest rates to reduce money supply gr…" at bounding box center [784, 262] width 533 height 74
click at [517, 221] on input "a. The central bank is likely to increase interest rates to reduce money supply…" at bounding box center [517, 216] width 0 height 10
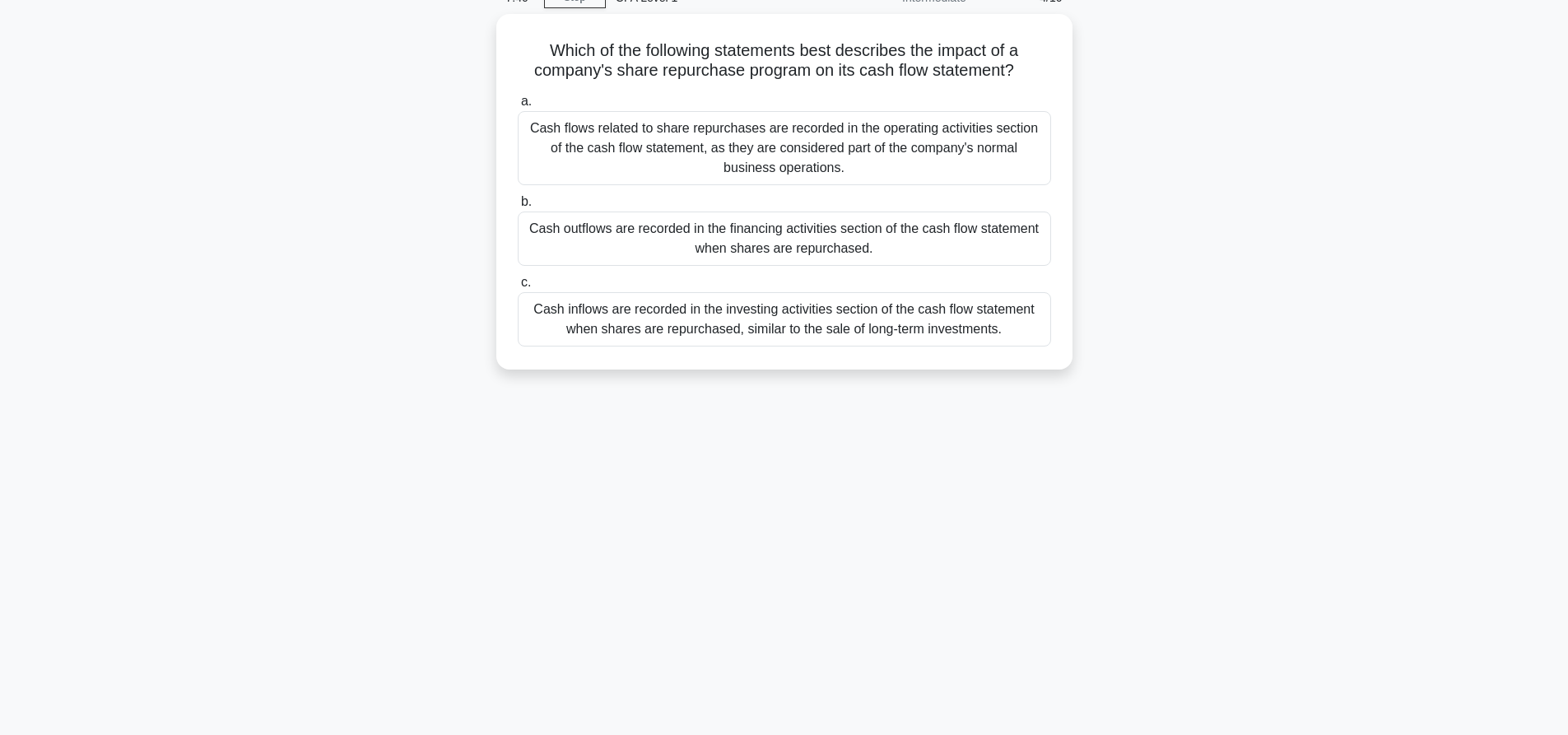
scroll to position [0, 0]
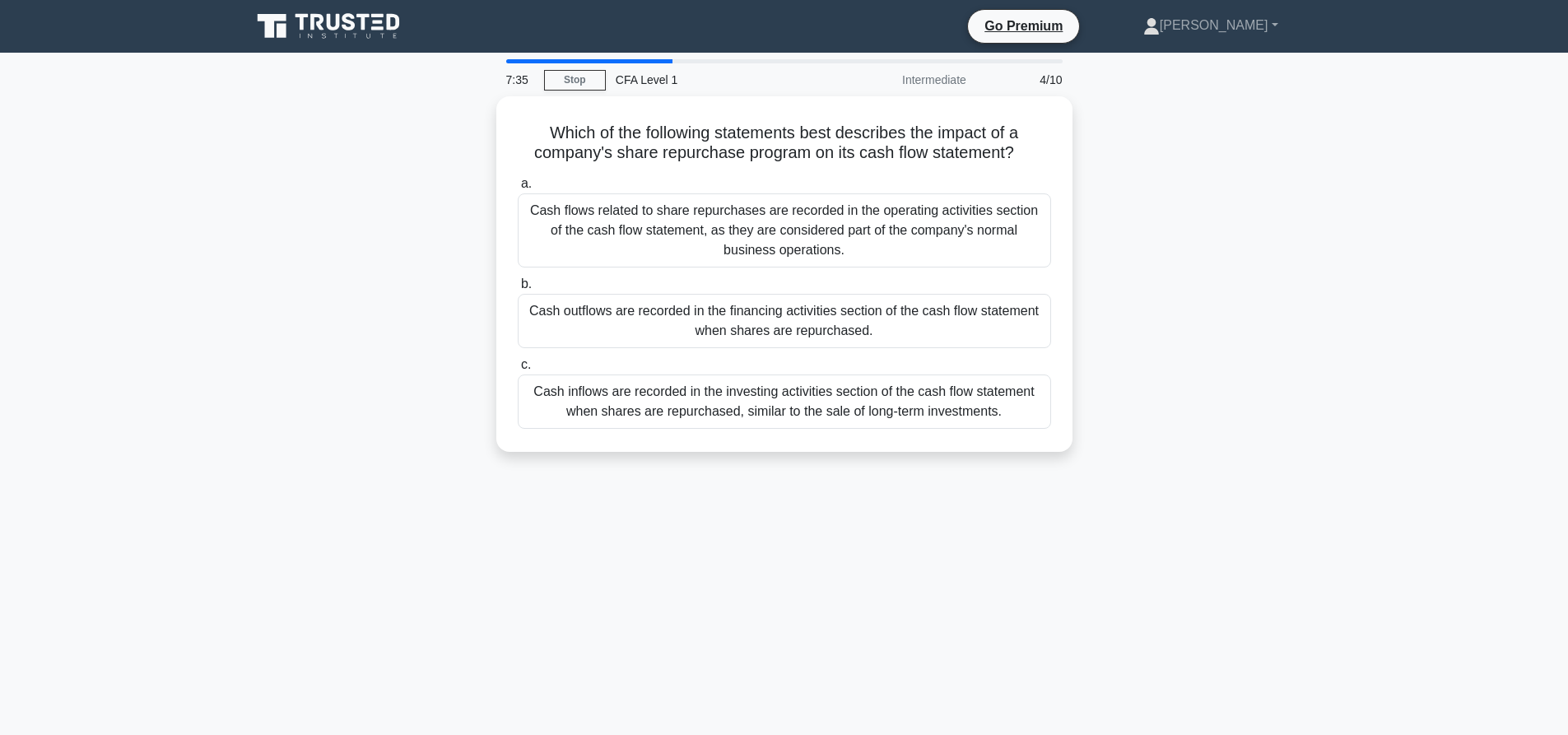
click at [504, 75] on div "7:35" at bounding box center [520, 80] width 48 height 33
drag, startPoint x: 936, startPoint y: 72, endPoint x: 997, endPoint y: 95, distance: 65.2
click at [938, 73] on div "Intermediate" at bounding box center [903, 80] width 144 height 33
click at [1051, 83] on div "4/10" at bounding box center [1024, 80] width 97 height 33
click at [1041, 77] on div "4/10" at bounding box center [1024, 80] width 97 height 33
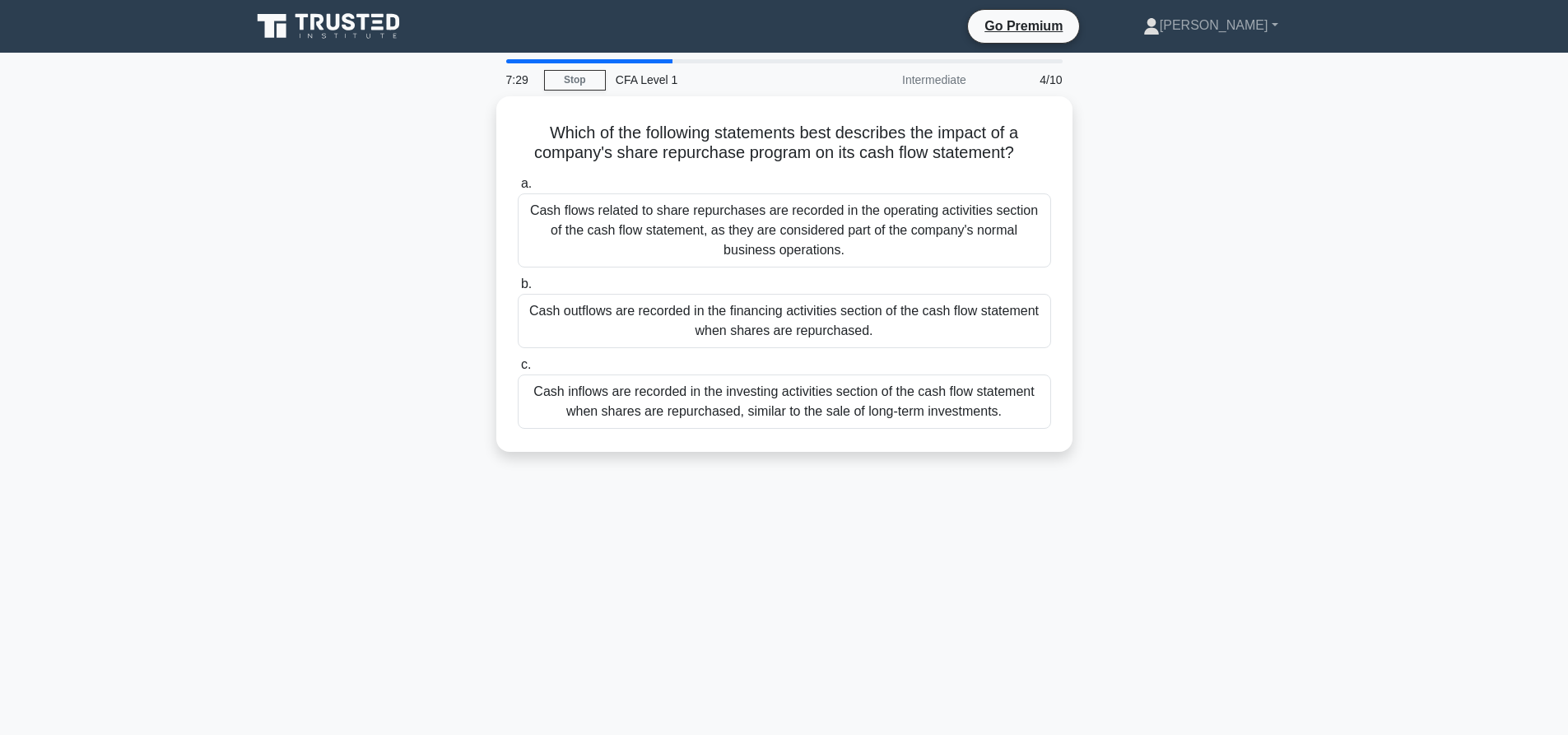
click at [1044, 82] on div "4/10" at bounding box center [1024, 80] width 97 height 33
click at [576, 79] on link "Stop" at bounding box center [575, 80] width 62 height 21
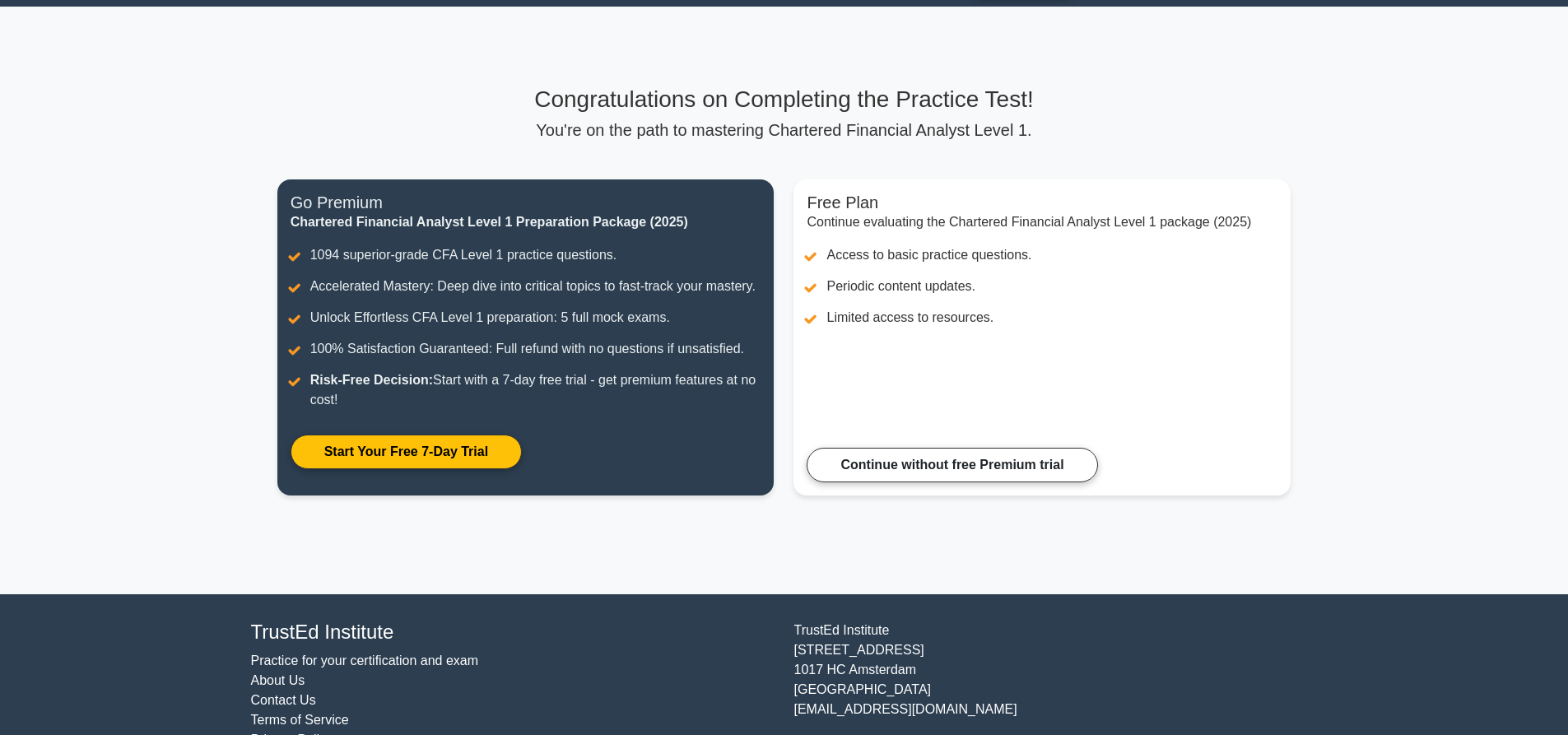
scroll to position [87, 0]
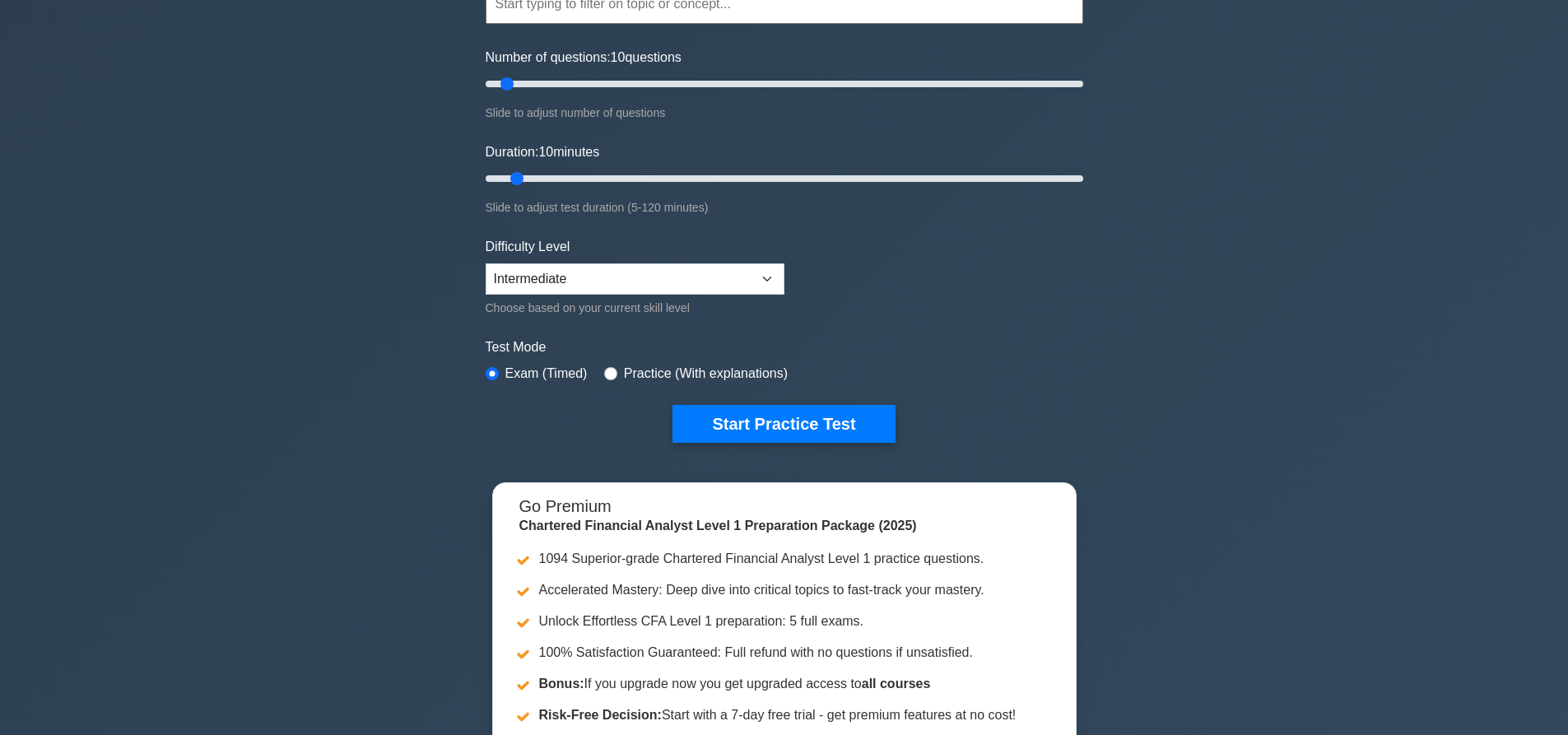
scroll to position [165, 0]
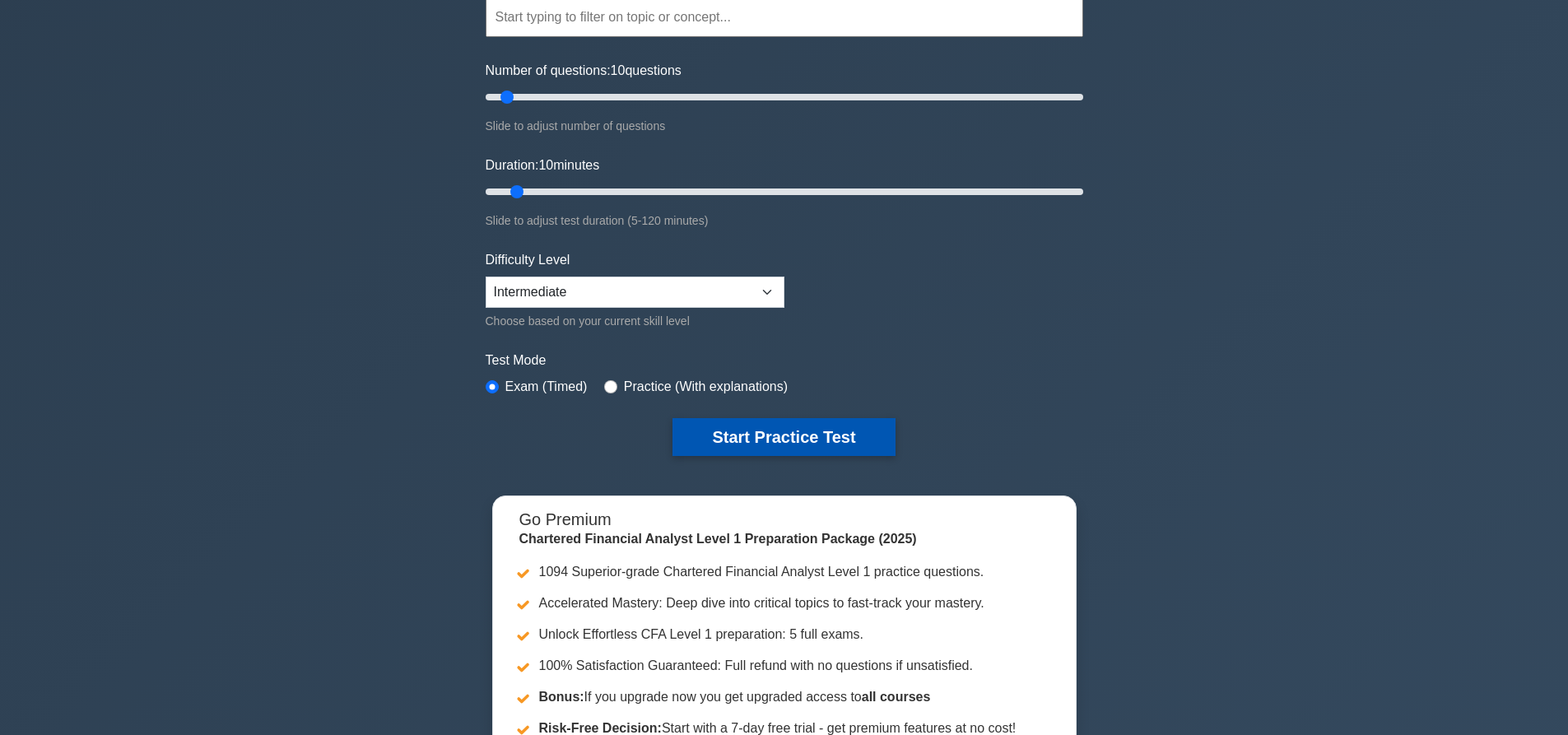
click at [787, 430] on button "Start Practice Test" at bounding box center [783, 436] width 222 height 37
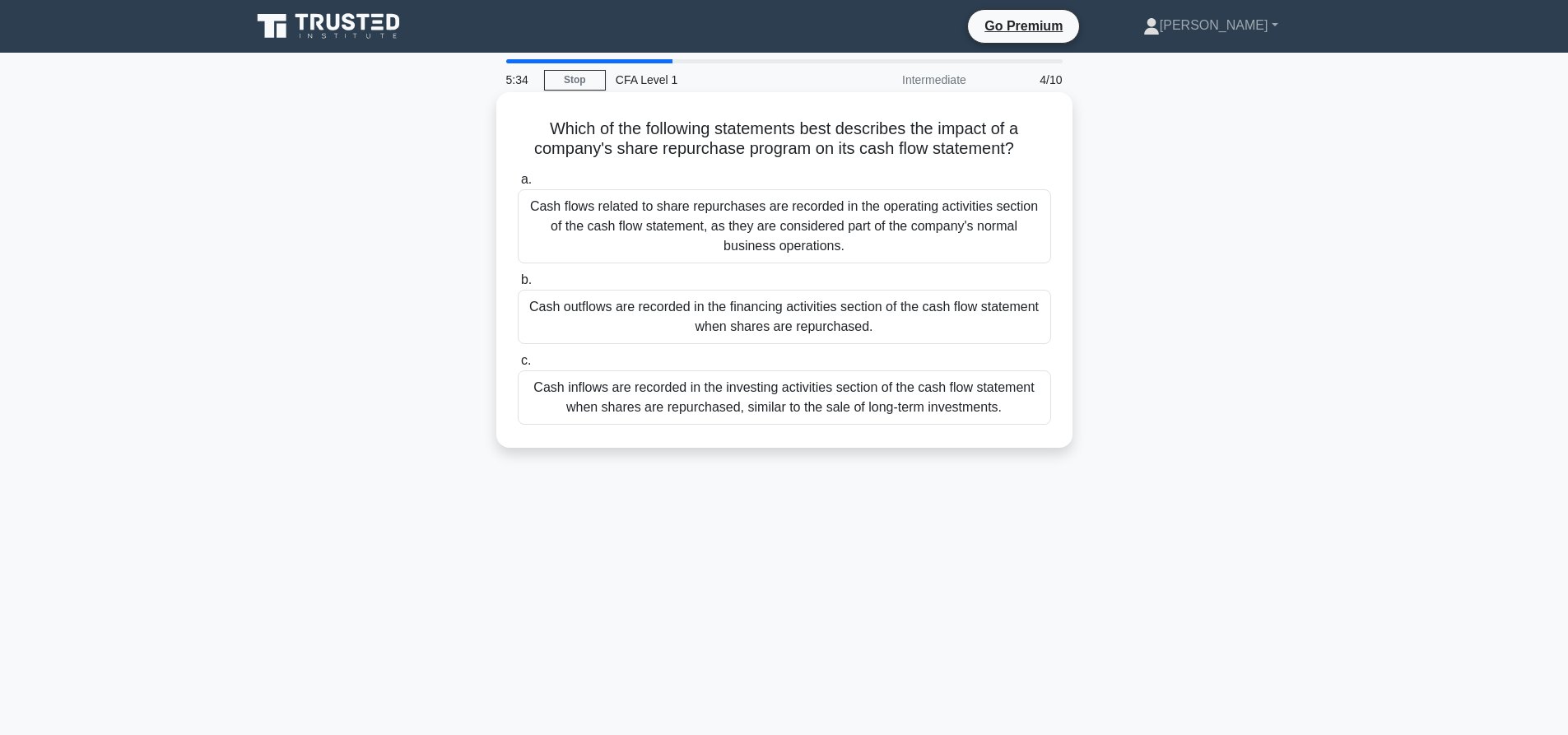
drag, startPoint x: 548, startPoint y: 239, endPoint x: 781, endPoint y: 261, distance: 234.0
click at [774, 262] on div "Cash flows related to share repurchases are recorded in the operating activitie…" at bounding box center [784, 226] width 533 height 74
click at [838, 240] on div "Cash flows related to share repurchases are recorded in the operating activitie…" at bounding box center [784, 226] width 533 height 74
click at [517, 185] on input "a. Cash flows related to share repurchases are recorded in the operating activi…" at bounding box center [517, 179] width 0 height 10
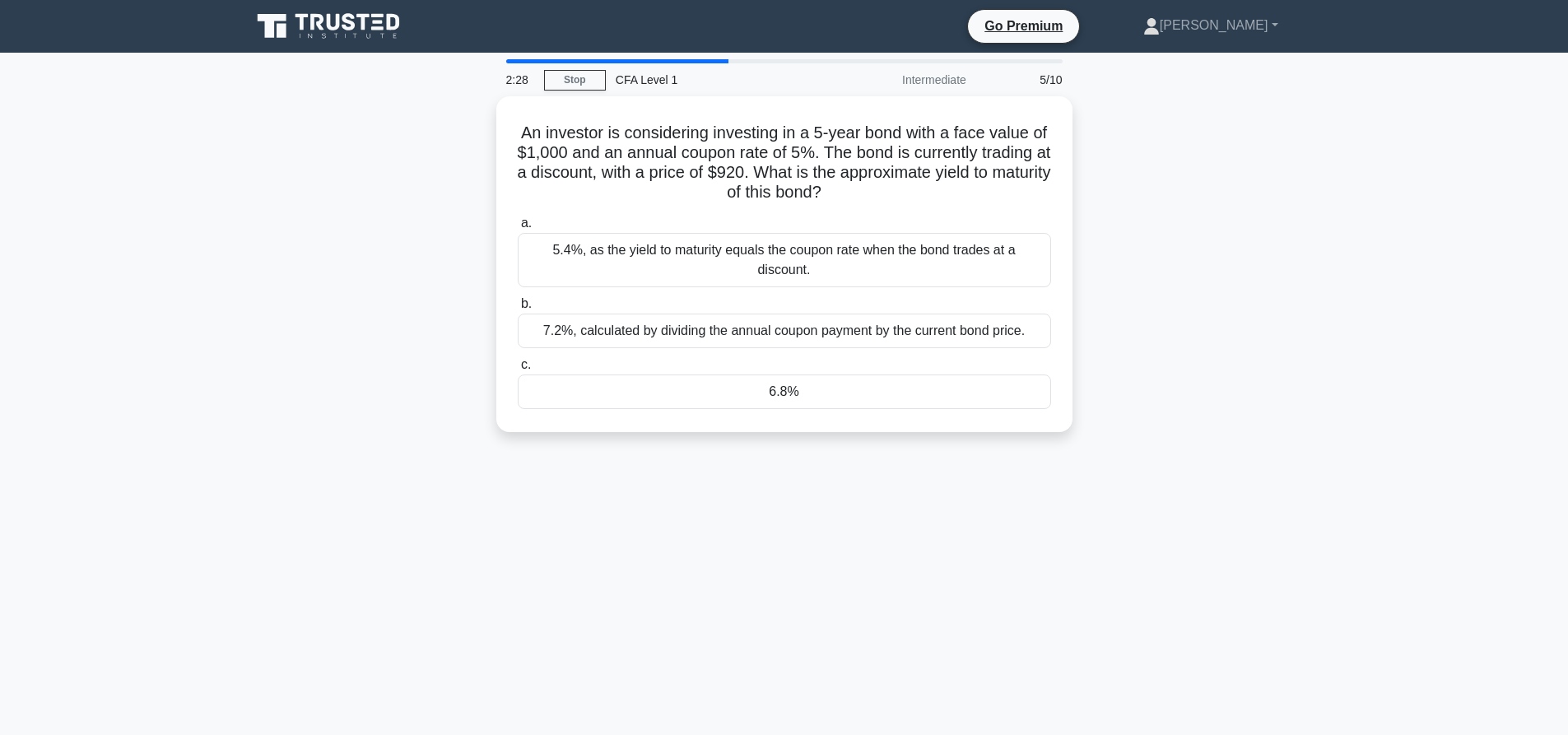
click at [373, 399] on div "An investor is considering investing in a 5-year bond with a face value of $1,0…" at bounding box center [784, 274] width 1086 height 355
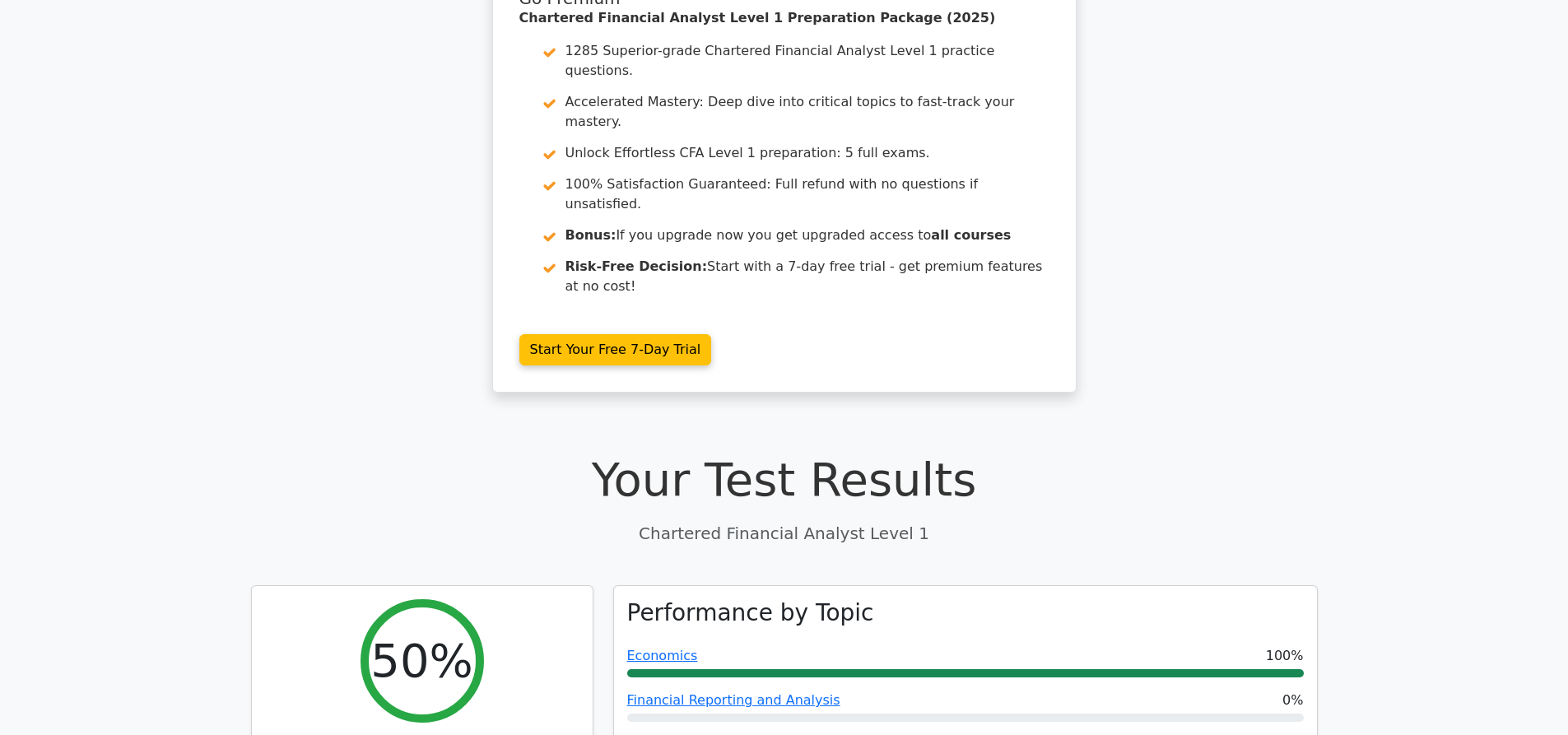
scroll to position [329, 0]
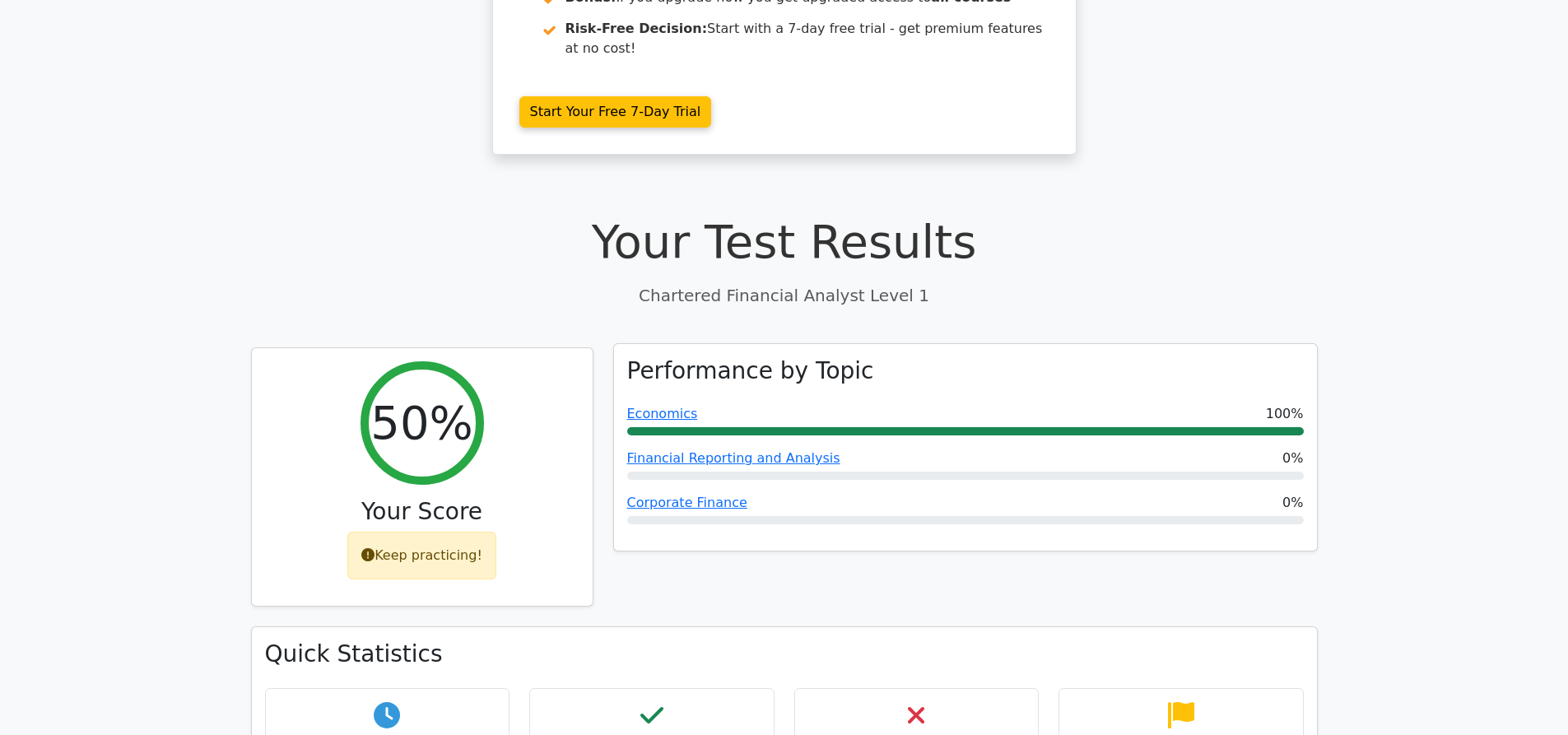
click at [971, 427] on div at bounding box center [965, 430] width 677 height 8
click at [710, 404] on div "Economics 100%" at bounding box center [965, 414] width 677 height 20
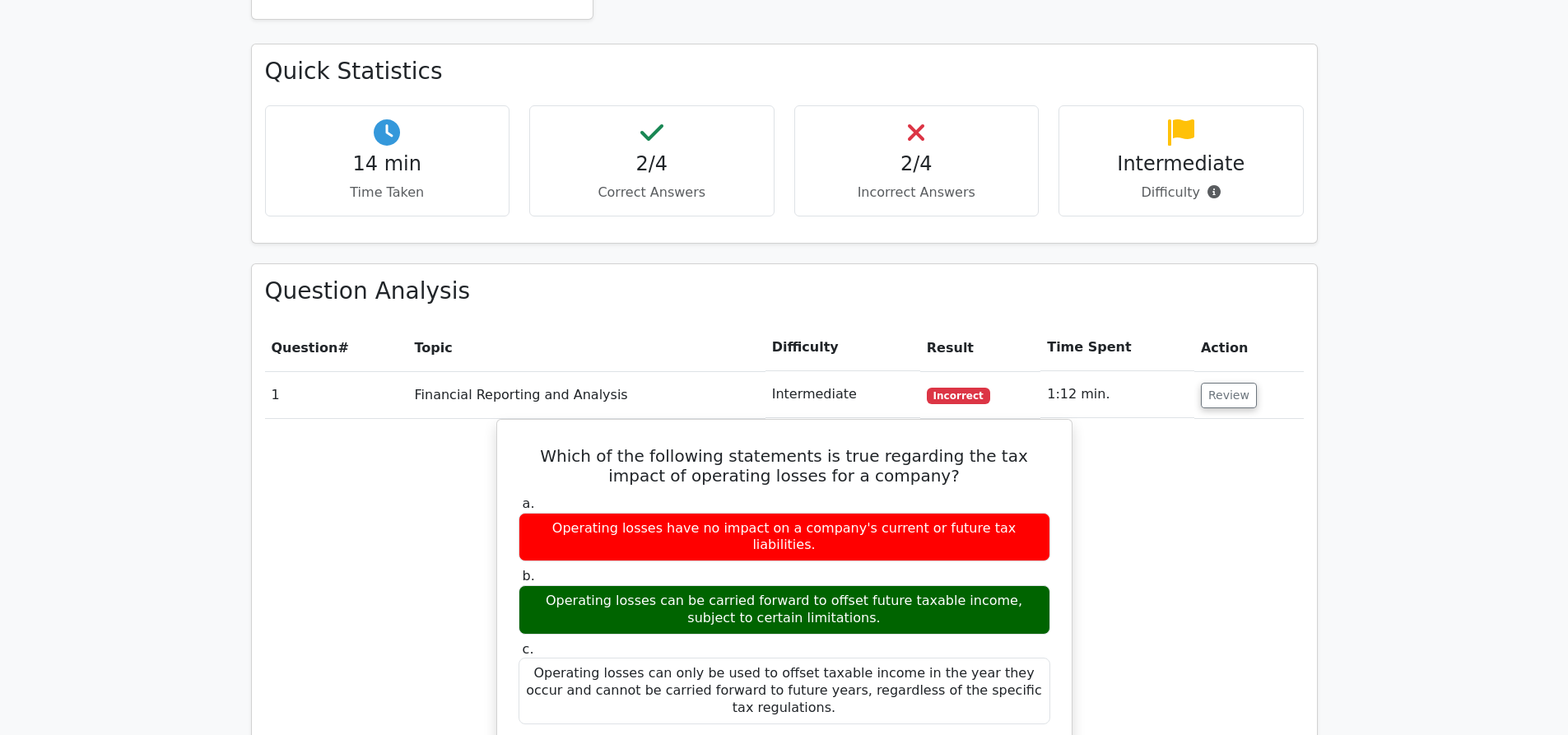
scroll to position [906, 0]
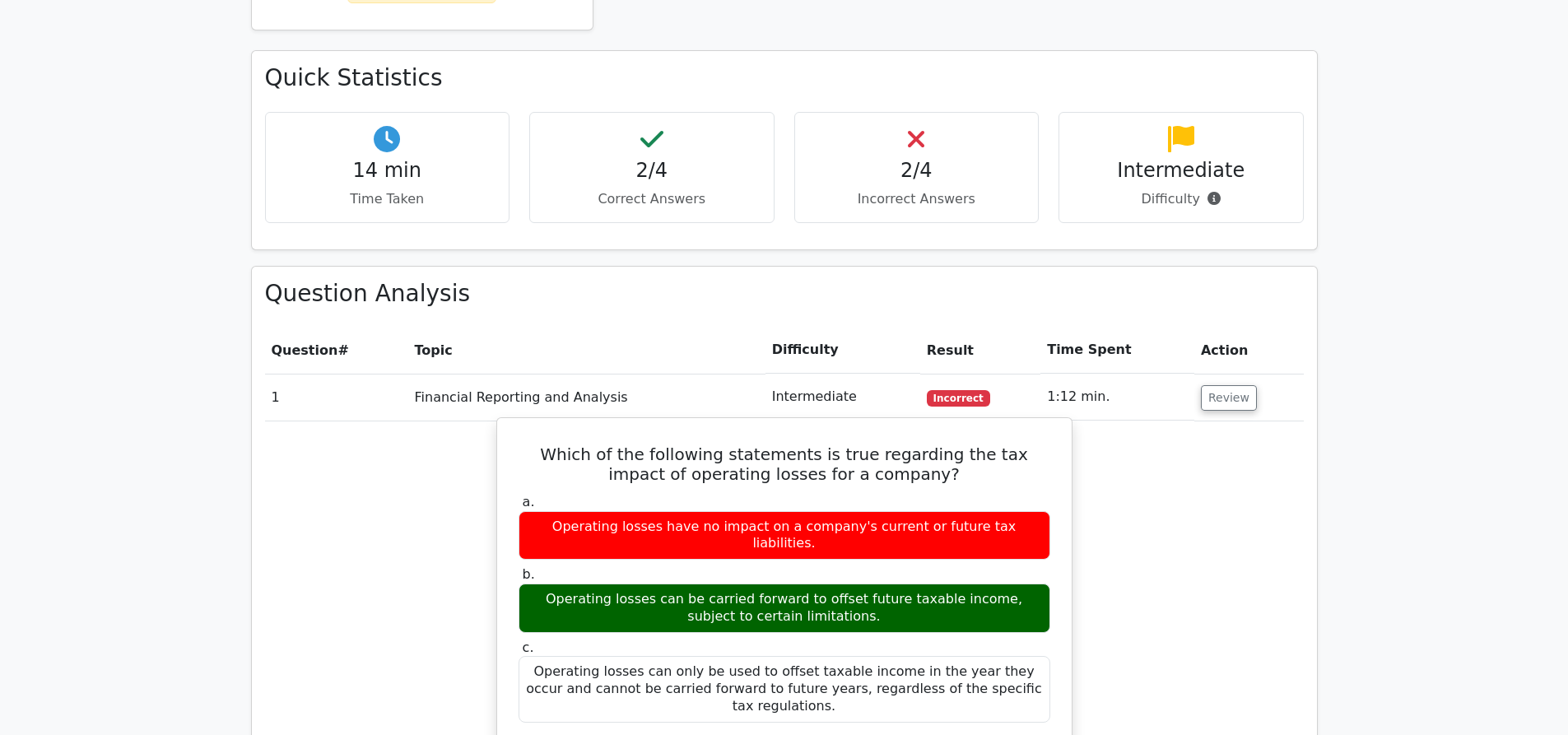
drag, startPoint x: 809, startPoint y: 437, endPoint x: 803, endPoint y: 460, distance: 23.8
click at [803, 511] on div "Operating losses have no impact on a company's current or future tax liabilitie…" at bounding box center [784, 536] width 532 height 50
drag, startPoint x: 796, startPoint y: 509, endPoint x: 906, endPoint y: 522, distance: 110.8
click at [906, 583] on div "Operating losses can be carried forward to offset future taxable income, subjec…" at bounding box center [784, 608] width 532 height 50
click at [780, 583] on div "Operating losses can be carried forward to offset future taxable income, subjec…" at bounding box center [784, 608] width 532 height 50
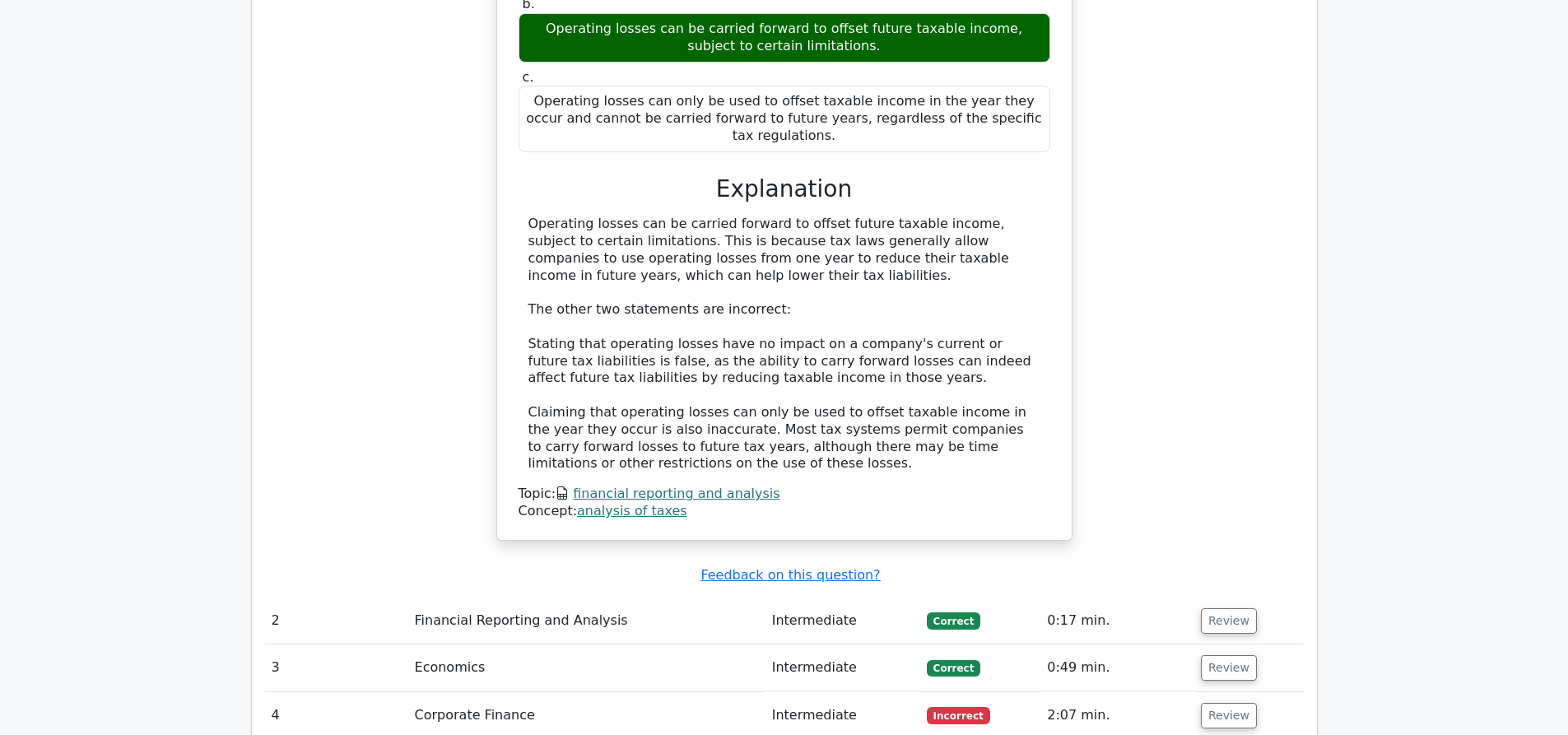
scroll to position [1481, 0]
